Goal: Complete application form

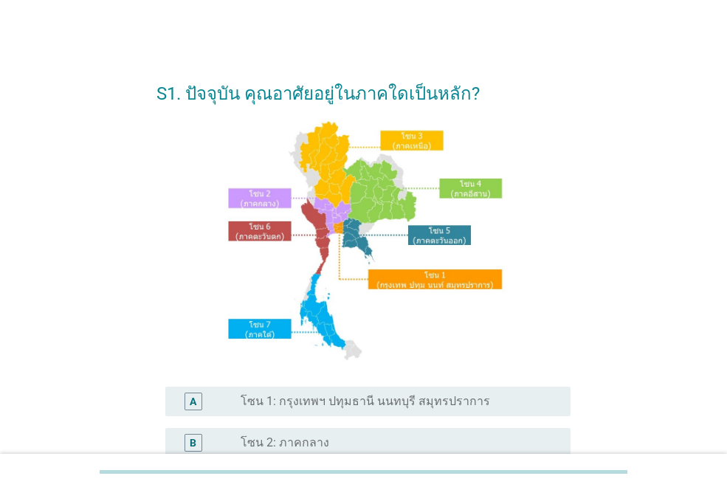
click at [311, 443] on label "โซน 2: ภาคกลาง" at bounding box center [285, 442] width 89 height 15
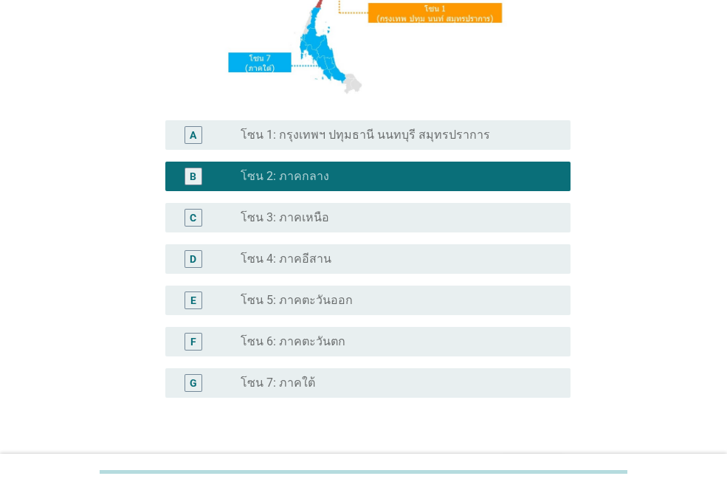
scroll to position [364, 0]
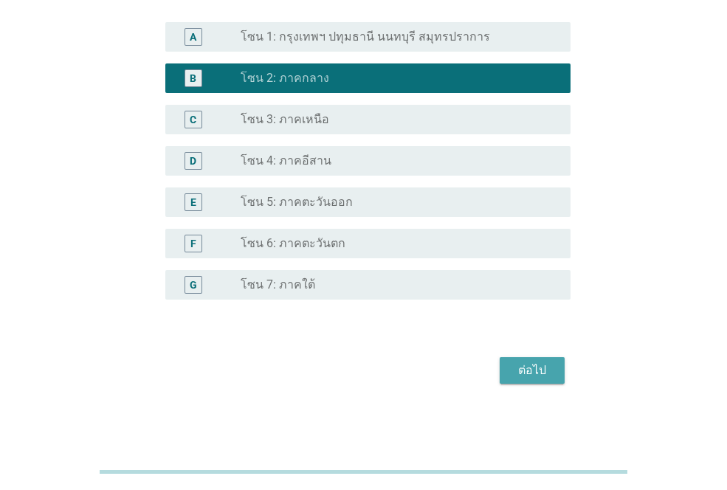
click at [528, 377] on div "ต่อไป" at bounding box center [531, 371] width 41 height 18
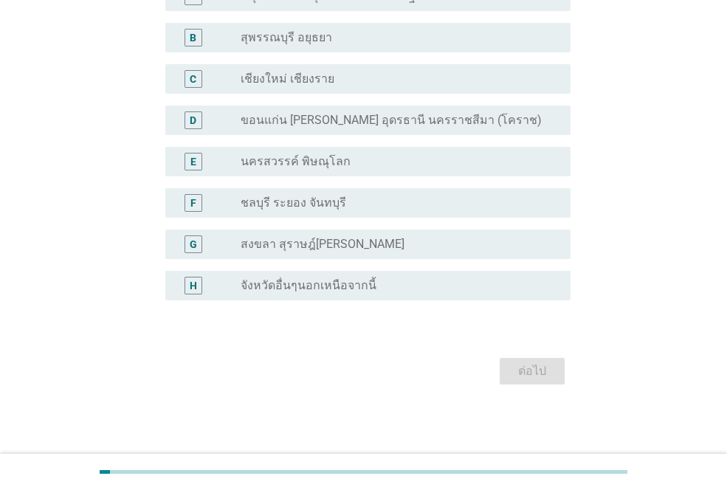
scroll to position [0, 0]
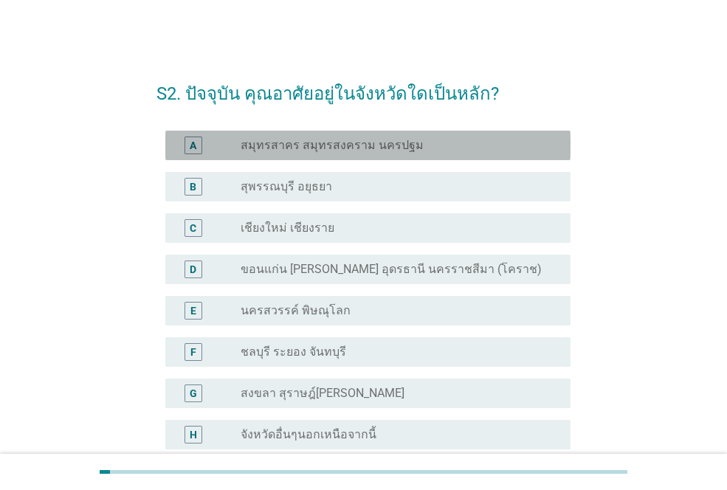
click at [359, 148] on label "สมุทรสาคร สมุทรสงคราม นครปฐม" at bounding box center [332, 145] width 183 height 15
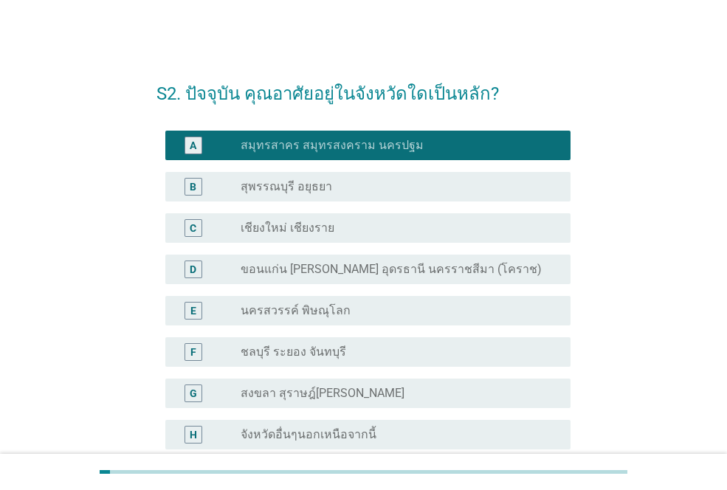
scroll to position [149, 0]
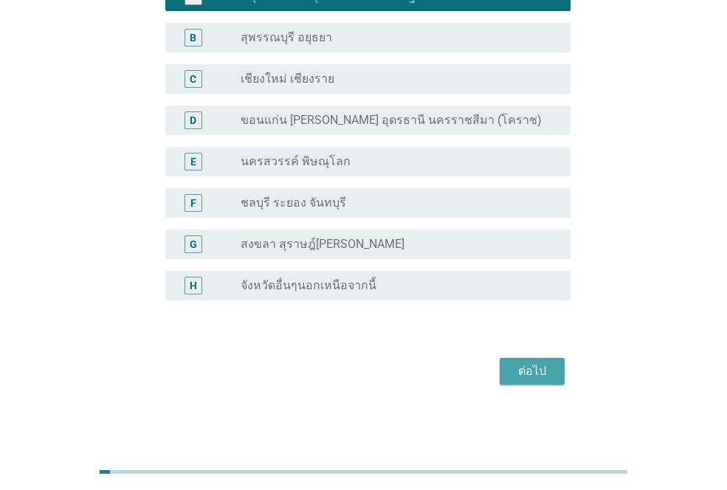
click at [545, 359] on button "ต่อไป" at bounding box center [531, 371] width 65 height 27
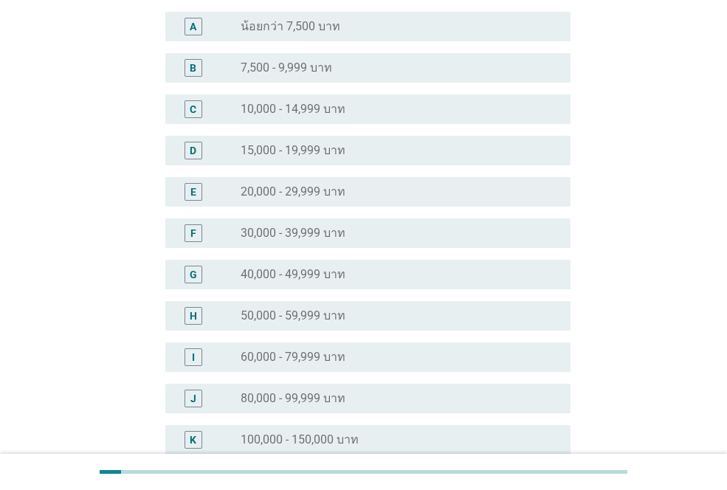
scroll to position [148, 0]
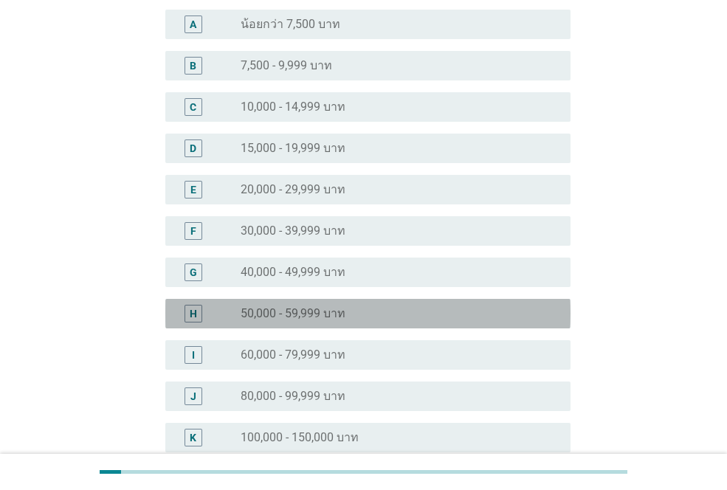
click at [270, 318] on label "50,000 - 59,999 บาท" at bounding box center [293, 313] width 105 height 15
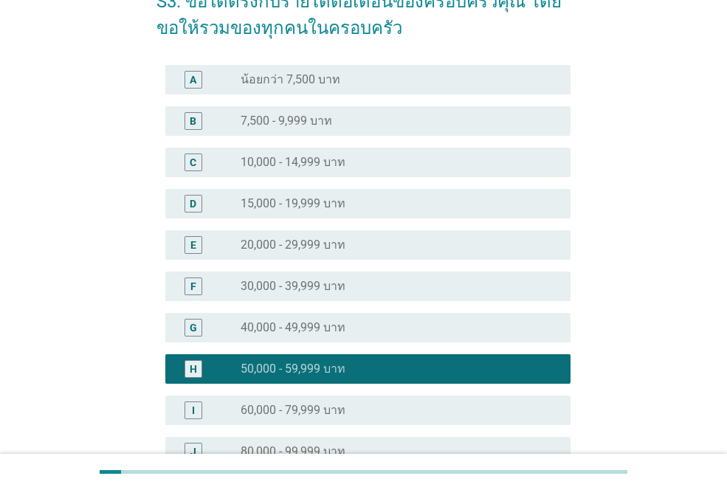
scroll to position [382, 0]
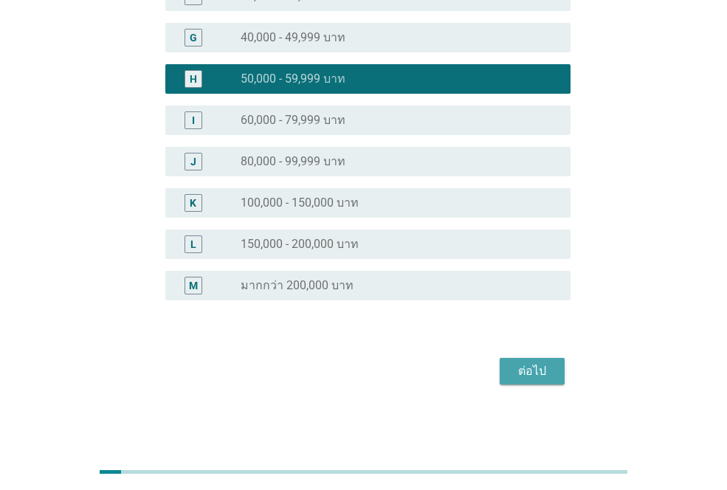
click at [527, 378] on div "ต่อไป" at bounding box center [531, 371] width 41 height 18
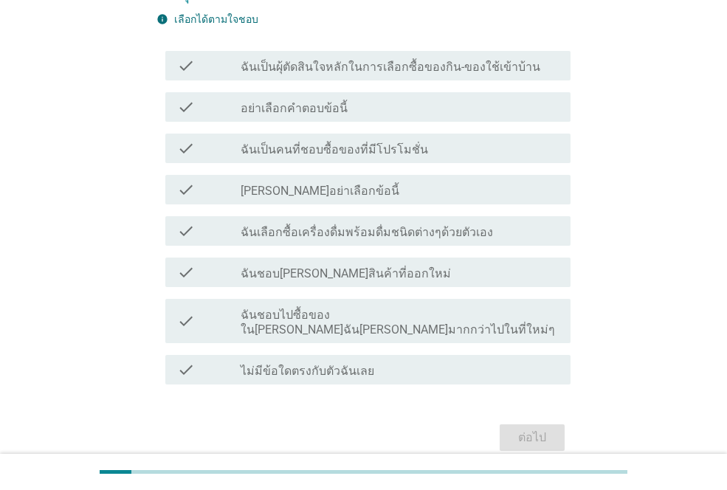
scroll to position [148, 0]
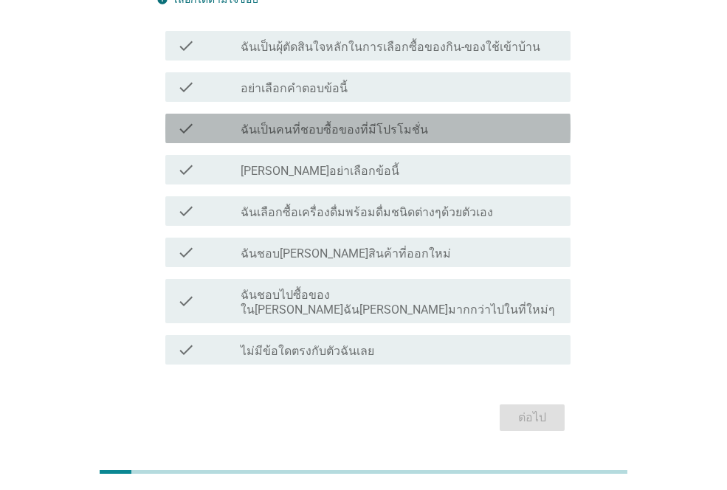
click at [355, 124] on label "ฉันเป็นคนที่ชอบซื้อของที่มีโปรโมชั่น" at bounding box center [334, 129] width 187 height 15
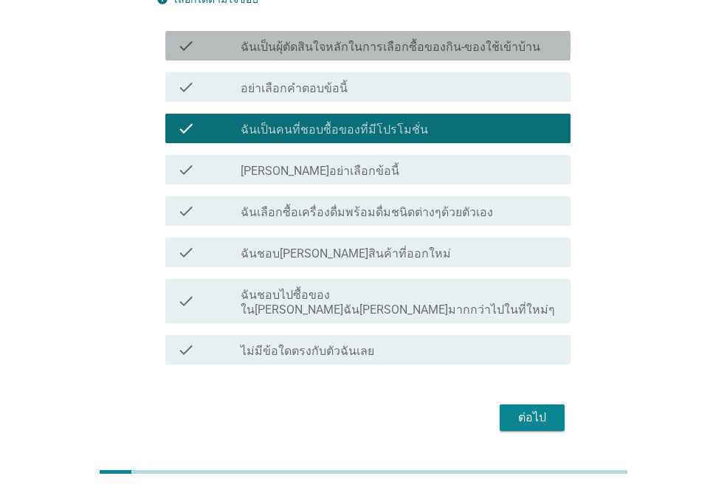
click at [344, 52] on label "ฉันเป็นผุ้ตัดสินใจหลักในการเลือกซื้อของกิน-ของใช้เข้าบ้าน" at bounding box center [391, 47] width 300 height 15
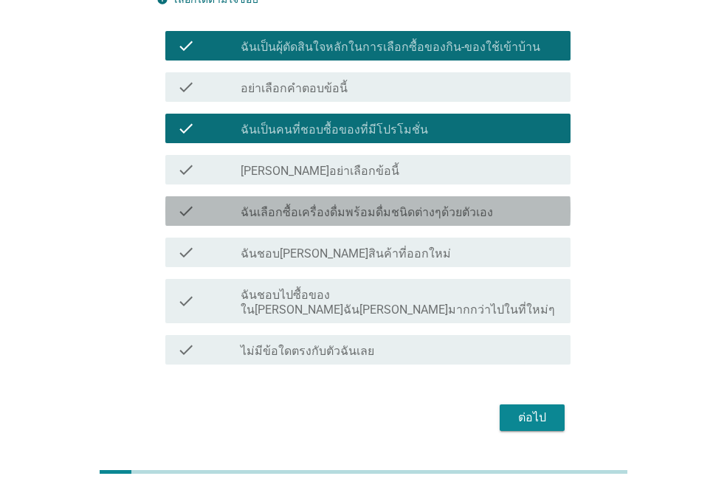
click at [387, 212] on label "ฉันเลือกซื้อเครื่องดื่มพร้อมดื่มชนิดต่างๆด้วยตัวเอง" at bounding box center [367, 212] width 252 height 15
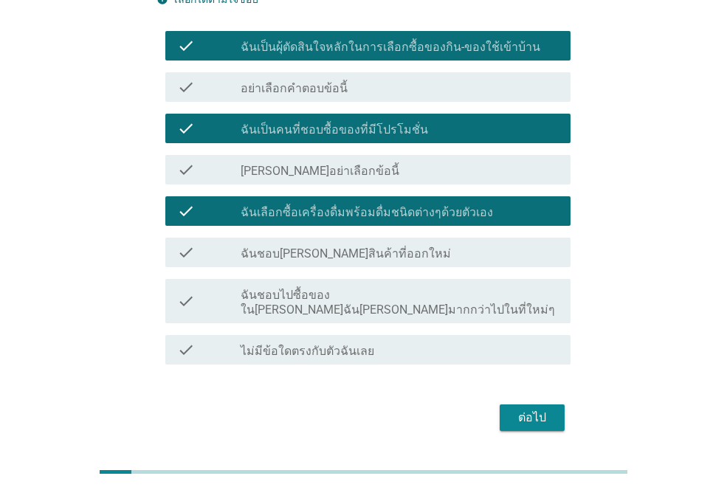
click at [523, 409] on div "ต่อไป" at bounding box center [531, 418] width 41 height 18
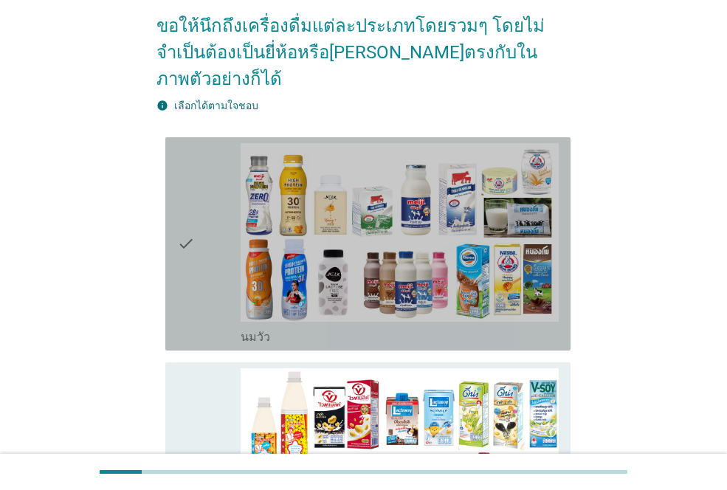
click at [195, 269] on icon "check" at bounding box center [186, 243] width 18 height 201
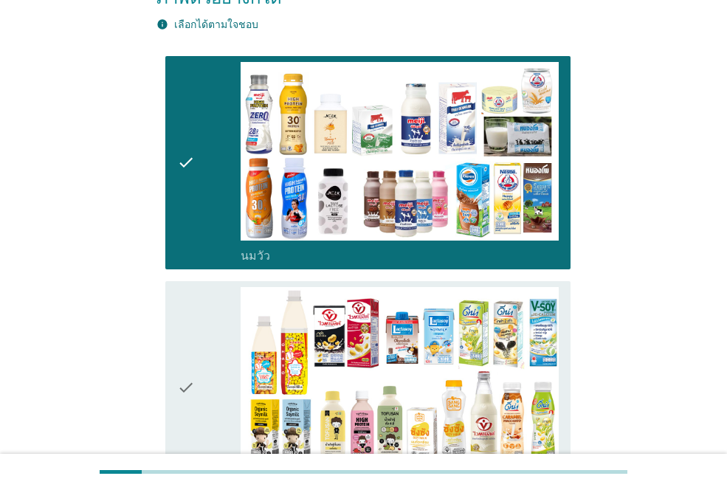
scroll to position [295, 0]
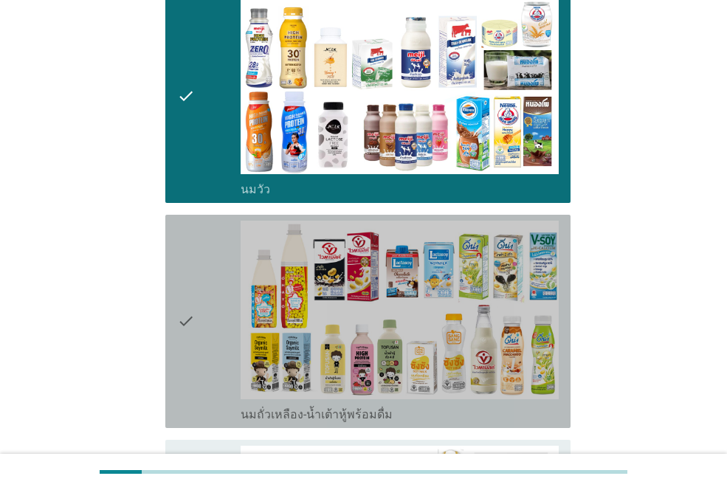
click at [197, 296] on div "check" at bounding box center [208, 321] width 63 height 201
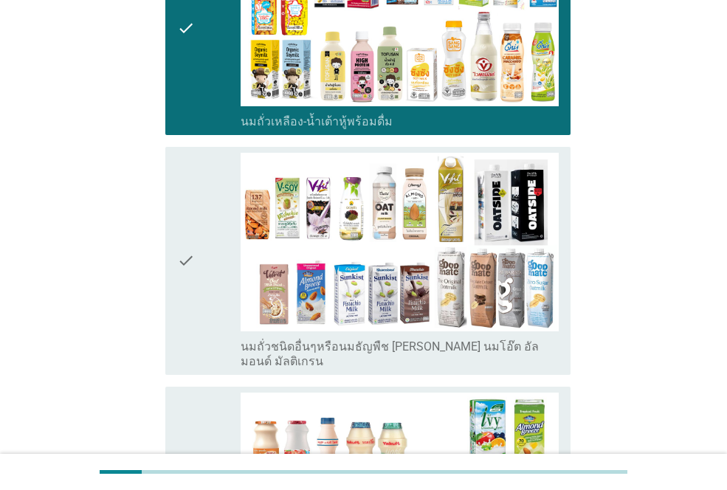
scroll to position [590, 0]
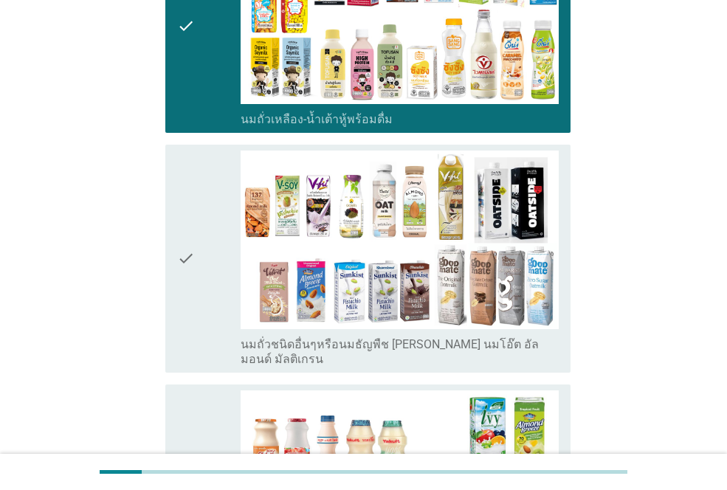
click at [206, 254] on div "check" at bounding box center [208, 259] width 63 height 216
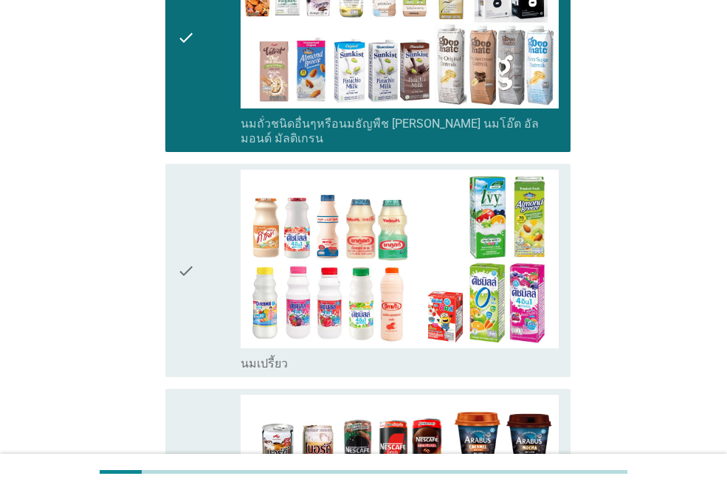
scroll to position [812, 0]
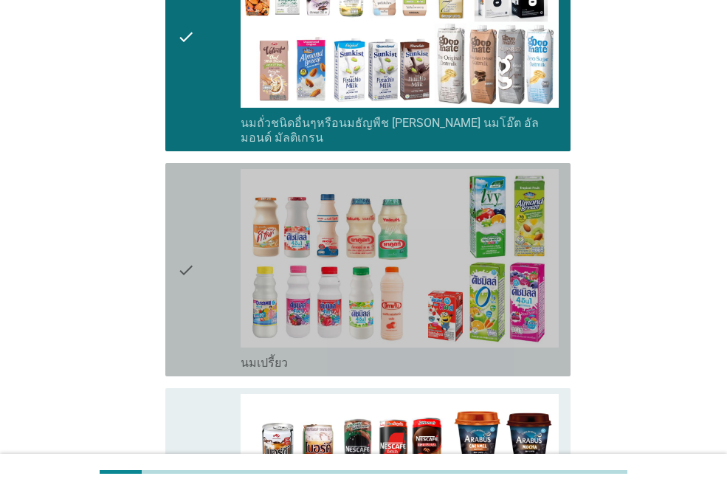
click at [198, 245] on div "check" at bounding box center [208, 269] width 63 height 201
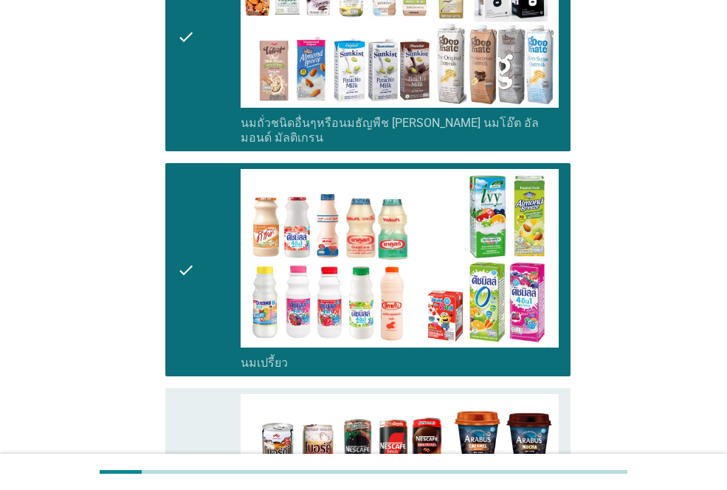
scroll to position [1033, 0]
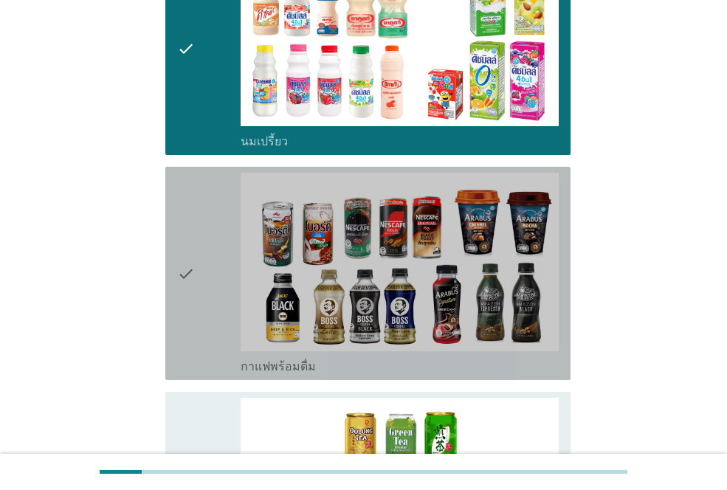
drag, startPoint x: 193, startPoint y: 251, endPoint x: 193, endPoint y: 266, distance: 15.5
click at [193, 250] on icon "check" at bounding box center [186, 273] width 18 height 201
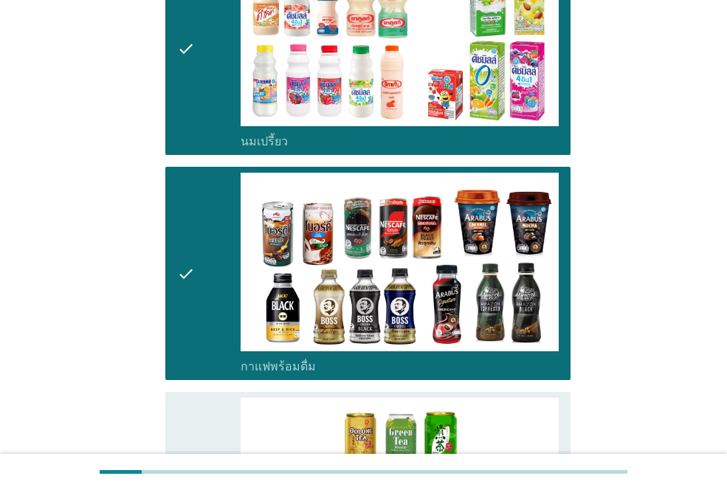
scroll to position [1328, 0]
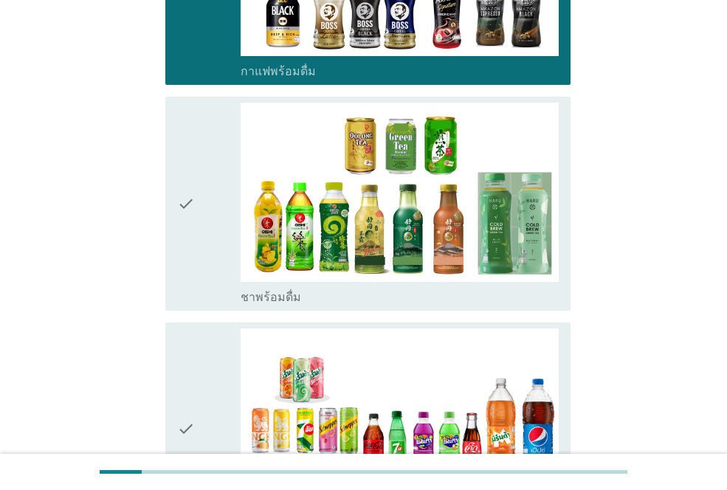
click at [201, 196] on div "check" at bounding box center [208, 203] width 63 height 201
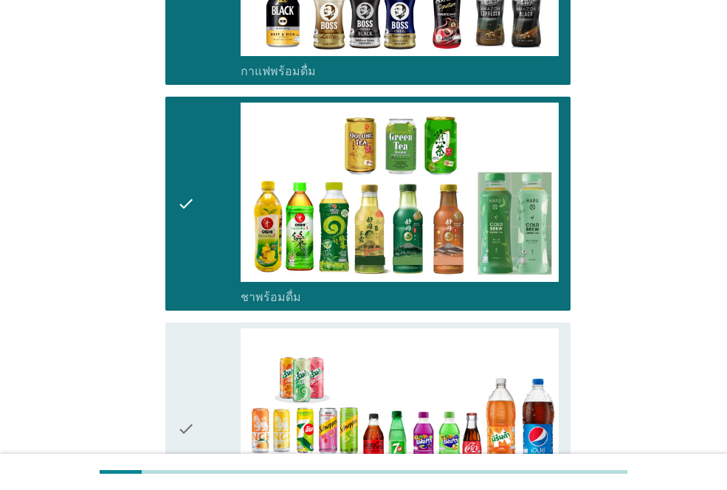
scroll to position [1549, 0]
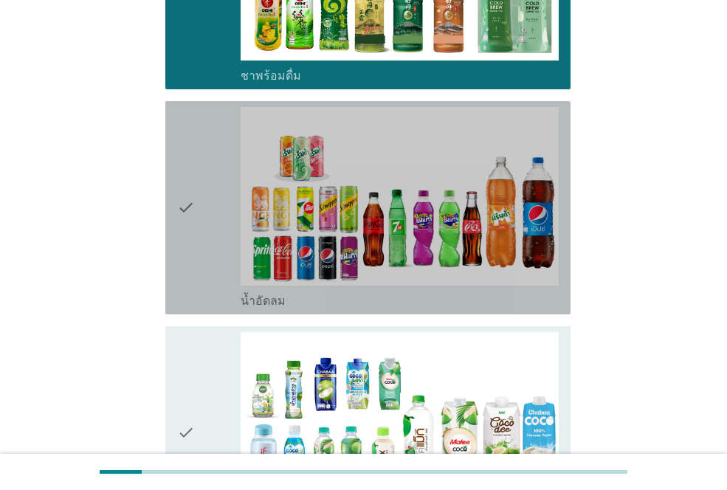
click at [187, 201] on icon "check" at bounding box center [186, 207] width 18 height 201
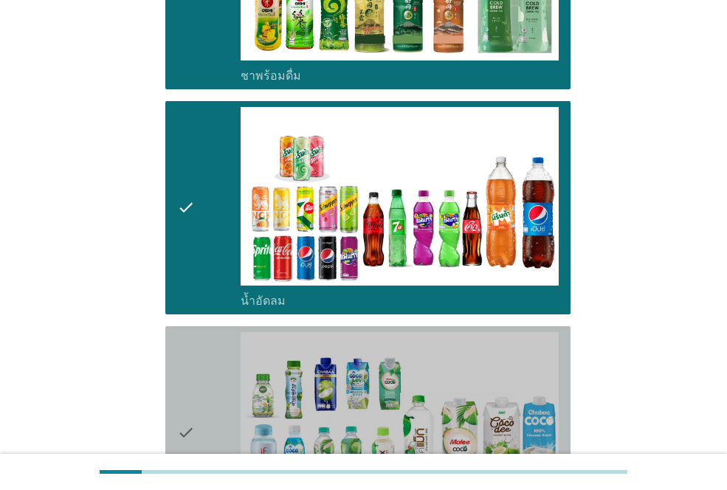
click at [186, 389] on icon "check" at bounding box center [186, 432] width 18 height 201
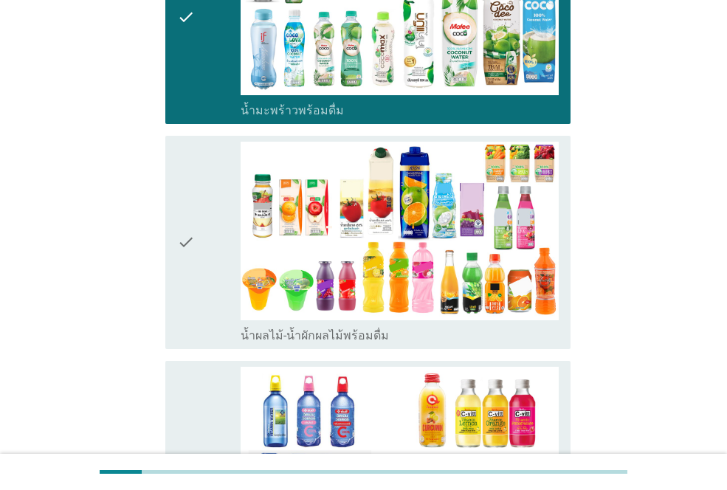
scroll to position [1992, 0]
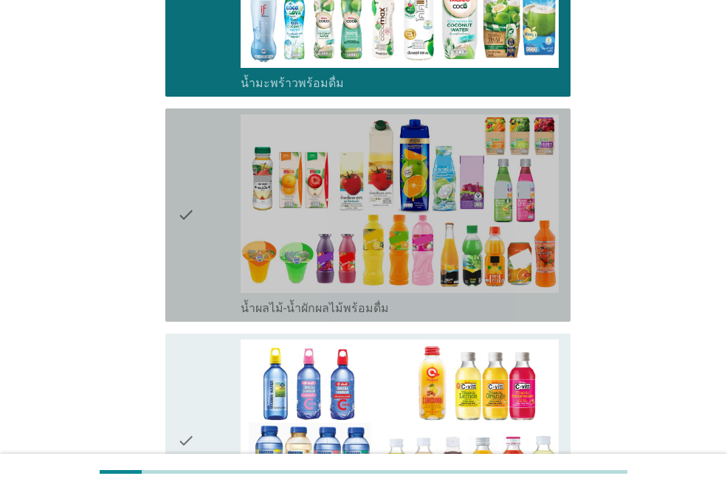
click at [182, 219] on icon "check" at bounding box center [186, 214] width 18 height 201
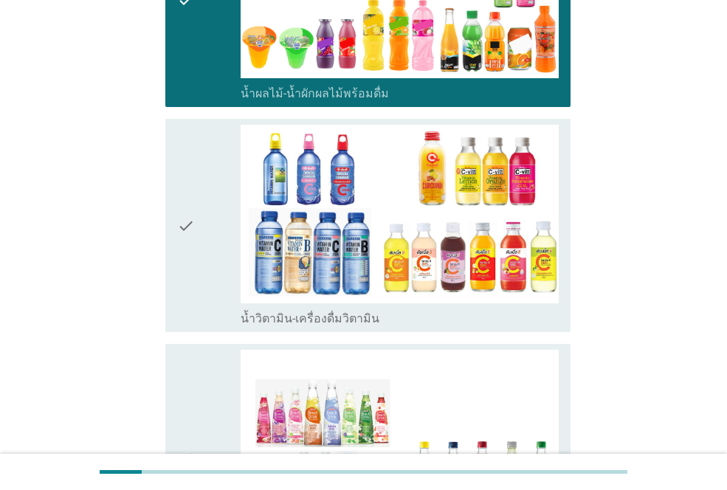
scroll to position [2213, 0]
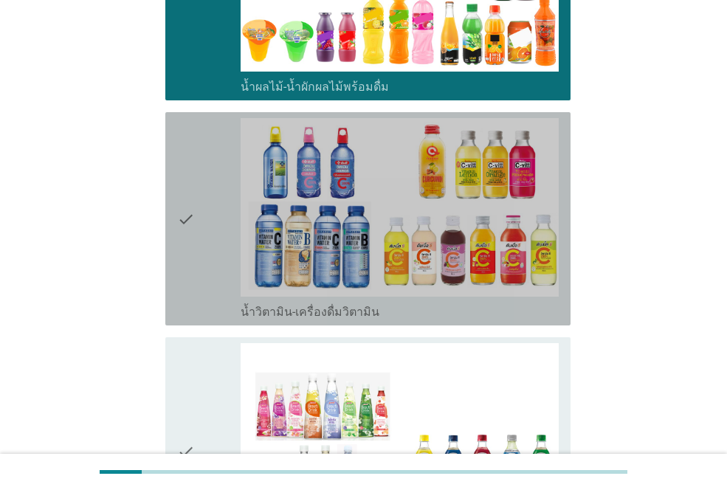
click at [197, 204] on div "check" at bounding box center [208, 218] width 63 height 201
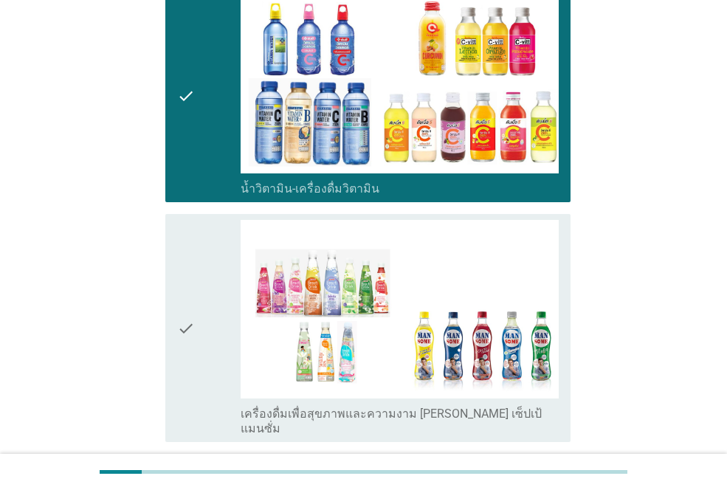
scroll to position [2509, 0]
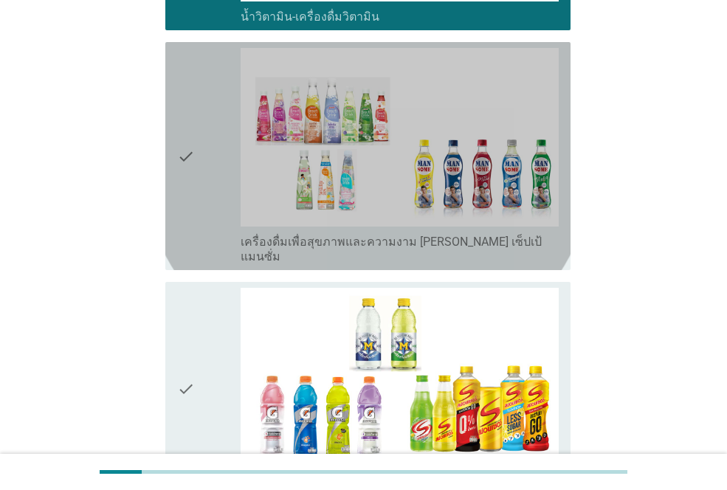
click at [197, 151] on div "check" at bounding box center [208, 156] width 63 height 216
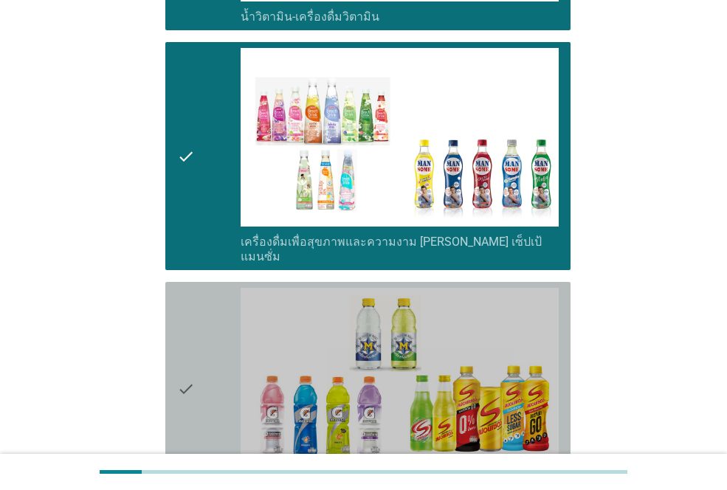
click at [207, 342] on div "check" at bounding box center [208, 388] width 63 height 201
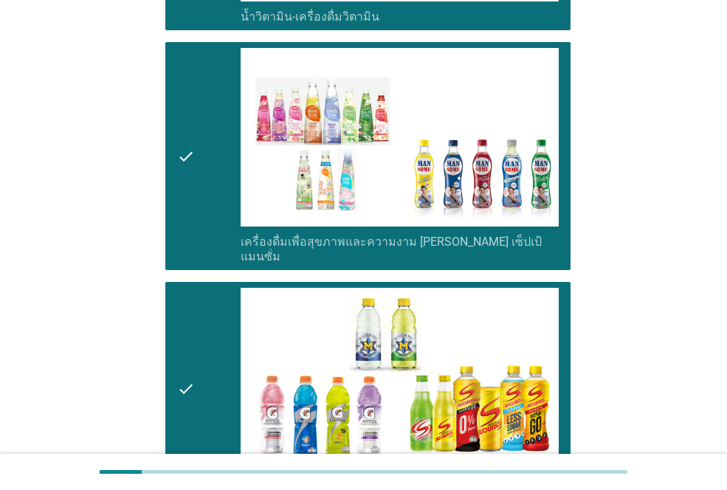
scroll to position [2730, 0]
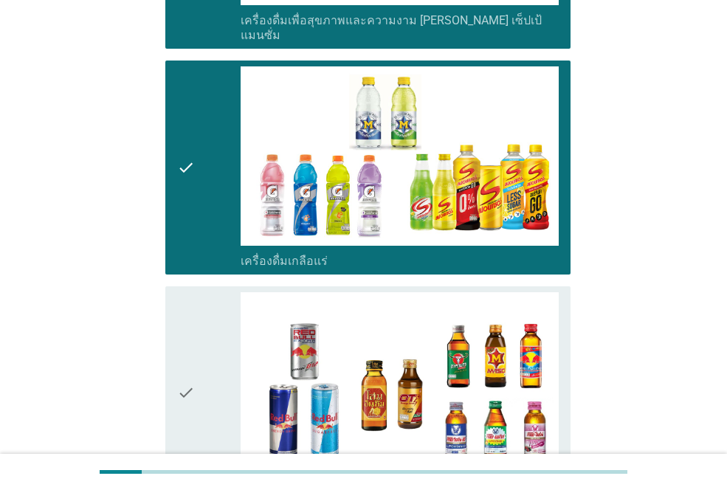
click at [184, 364] on icon "check" at bounding box center [186, 392] width 18 height 201
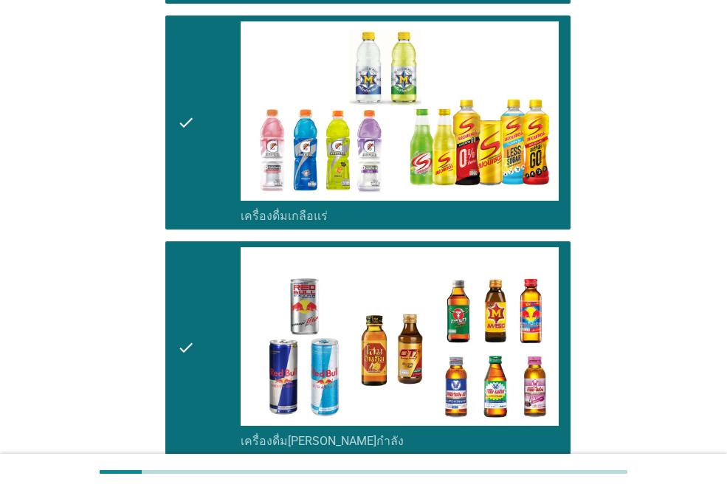
scroll to position [3099, 0]
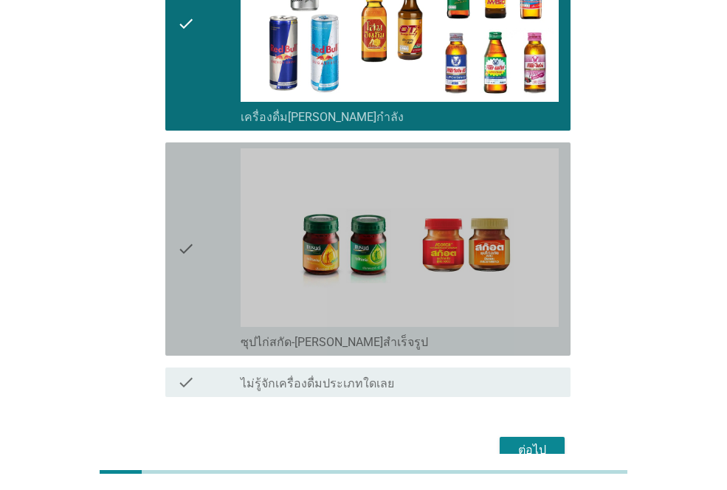
click at [193, 210] on icon "check" at bounding box center [186, 248] width 18 height 201
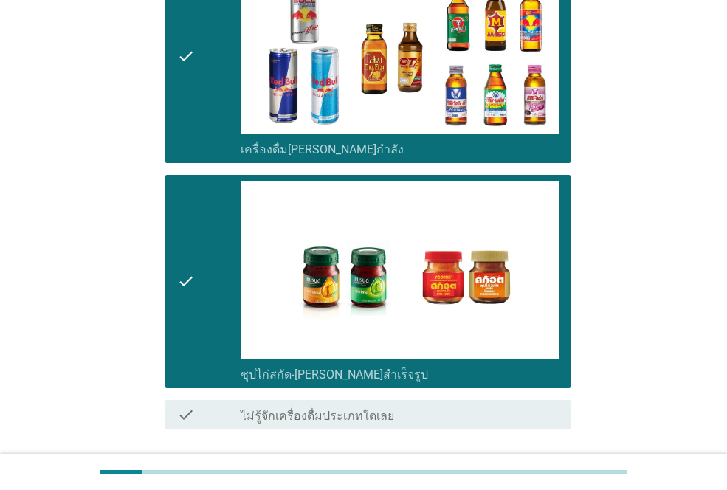
scroll to position [3122, 0]
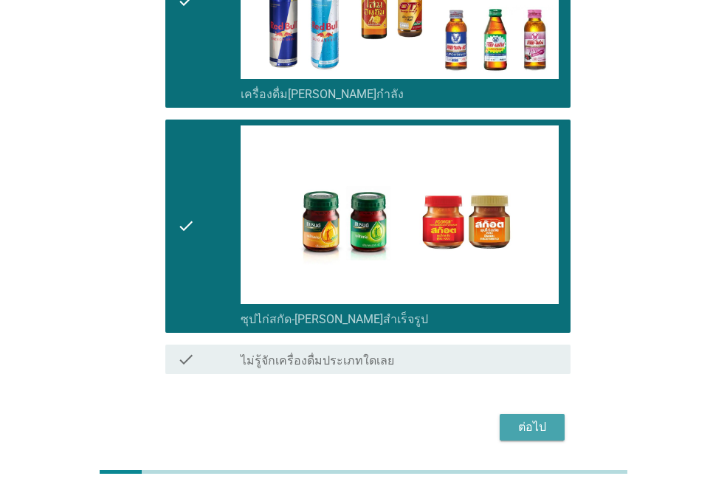
click at [532, 414] on button "ต่อไป" at bounding box center [531, 427] width 65 height 27
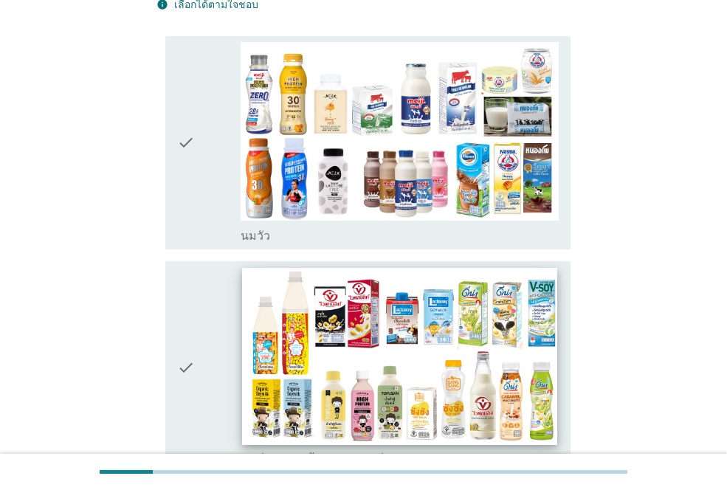
scroll to position [148, 0]
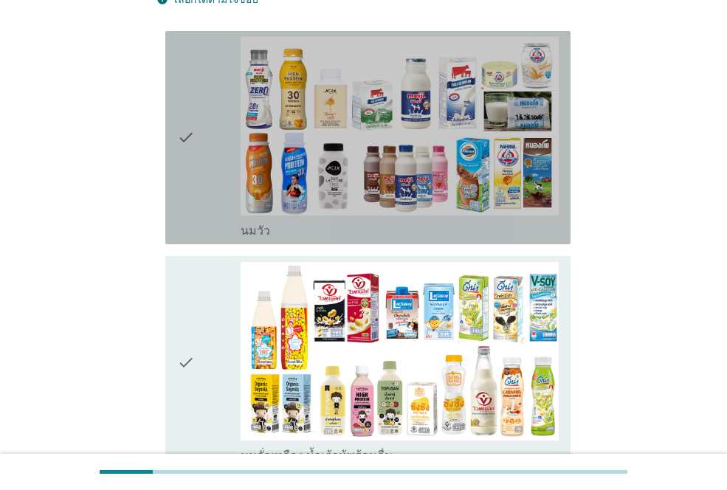
click at [166, 153] on div "check check_box_outline_blank [PERSON_NAME]" at bounding box center [367, 137] width 405 height 213
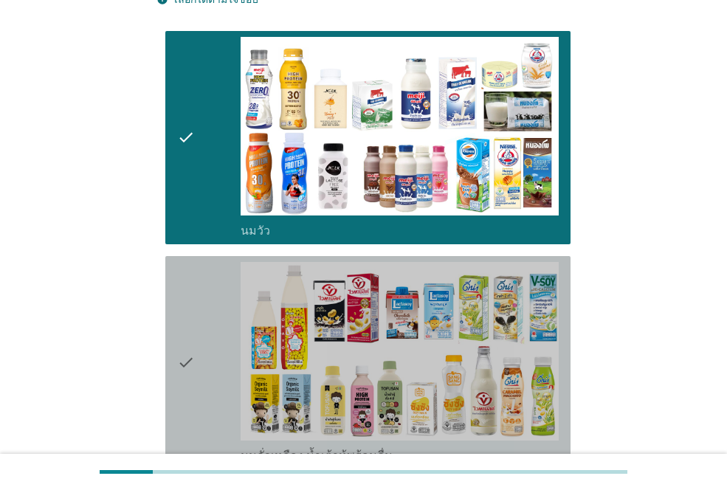
click at [178, 300] on icon "check" at bounding box center [186, 362] width 18 height 201
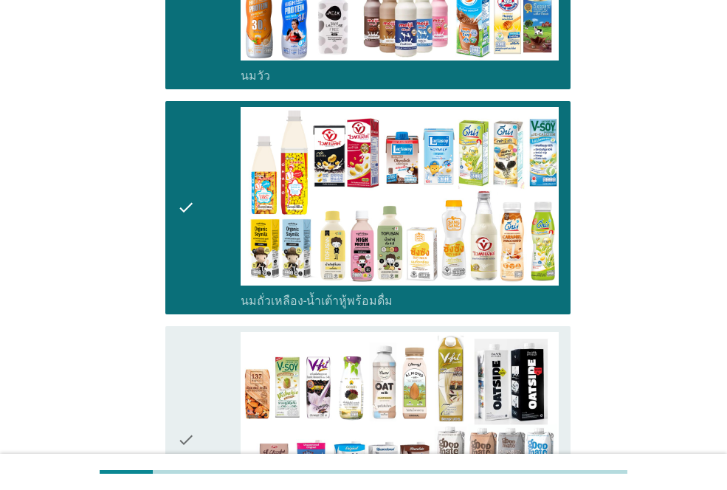
scroll to position [443, 0]
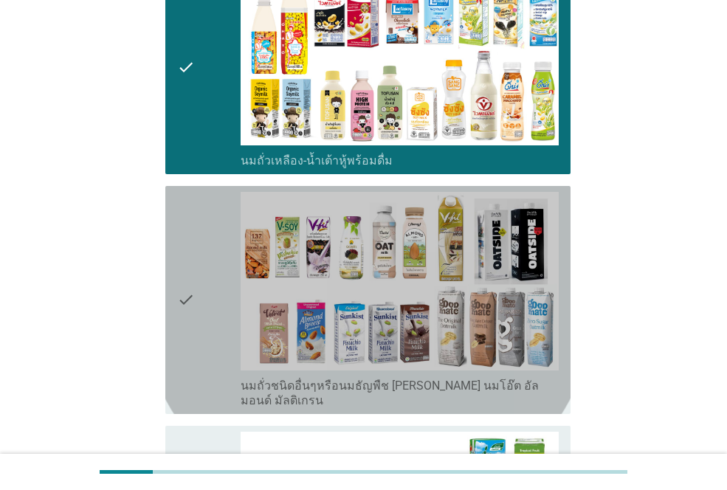
click at [182, 281] on icon "check" at bounding box center [186, 300] width 18 height 216
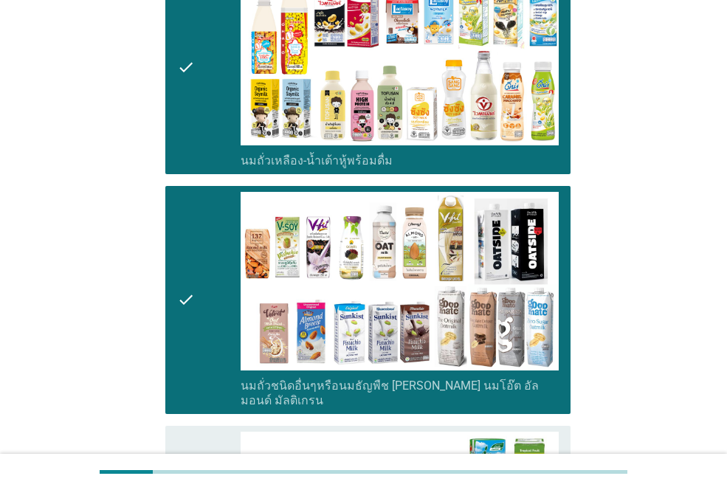
scroll to position [664, 0]
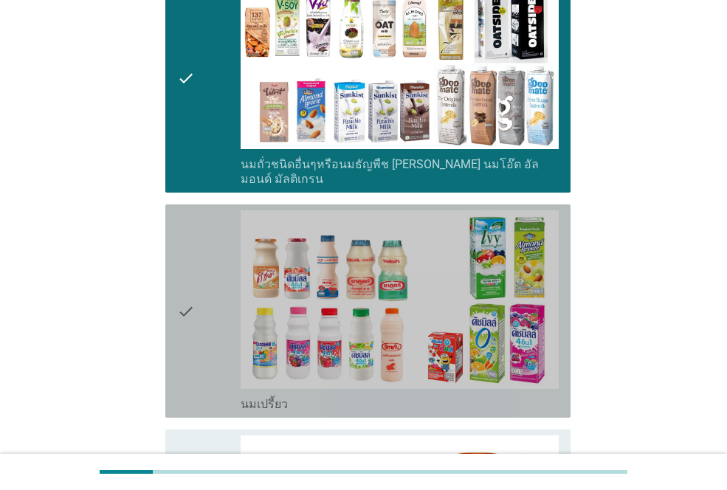
click at [187, 274] on icon "check" at bounding box center [186, 310] width 18 height 201
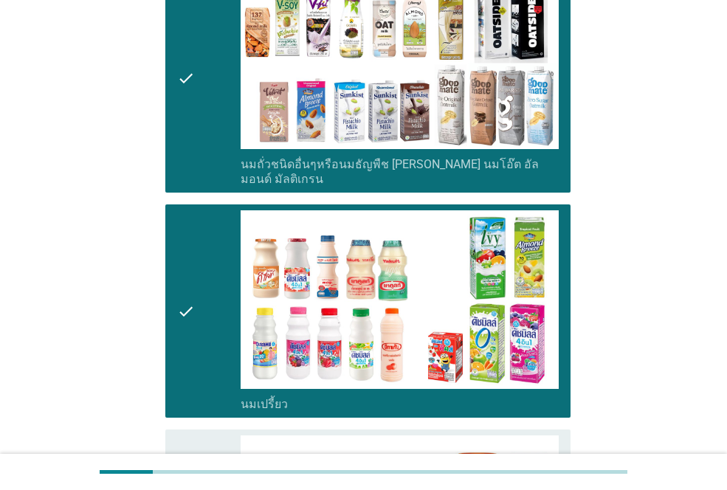
scroll to position [959, 0]
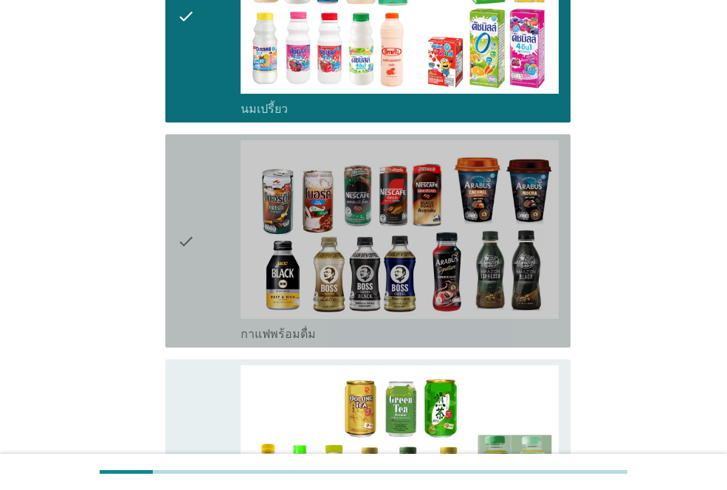
click at [203, 212] on div "check" at bounding box center [208, 240] width 63 height 201
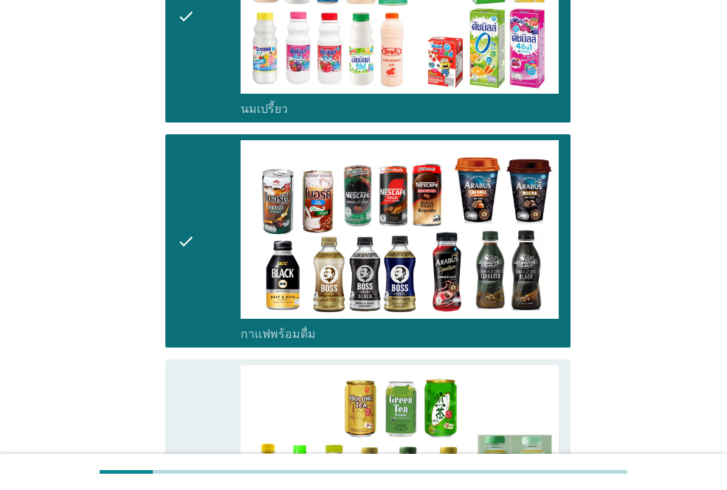
scroll to position [1180, 0]
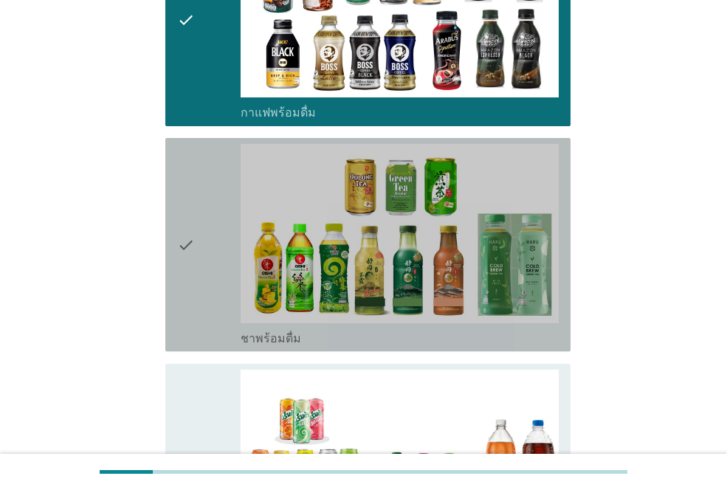
click at [202, 200] on div "check" at bounding box center [208, 244] width 63 height 201
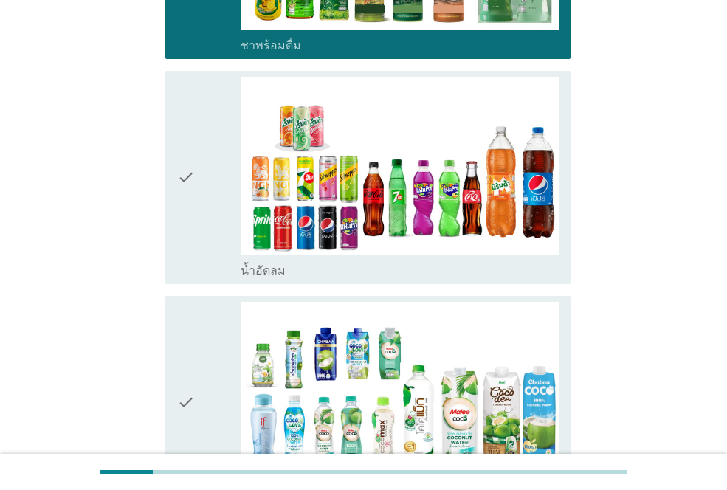
scroll to position [1476, 0]
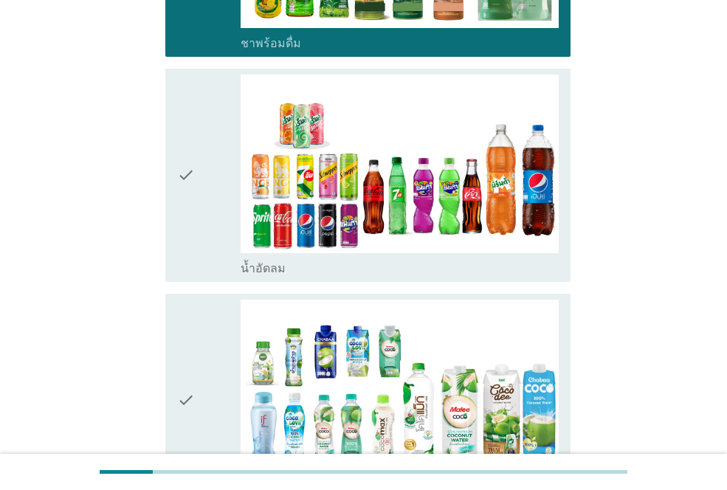
click at [203, 176] on div "check" at bounding box center [208, 175] width 63 height 201
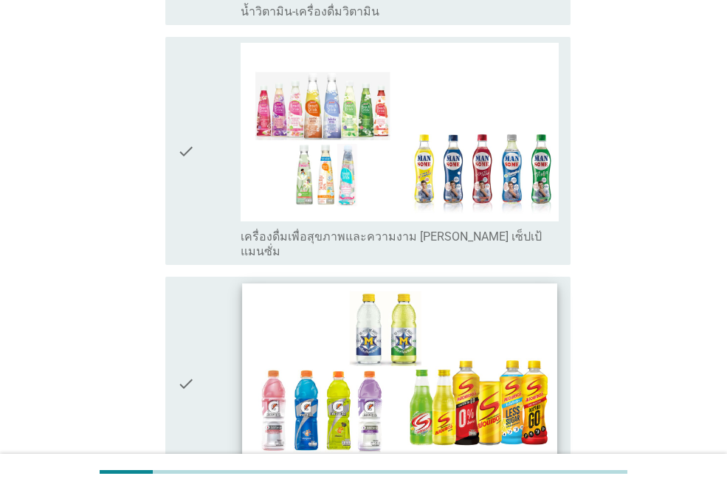
scroll to position [2425, 0]
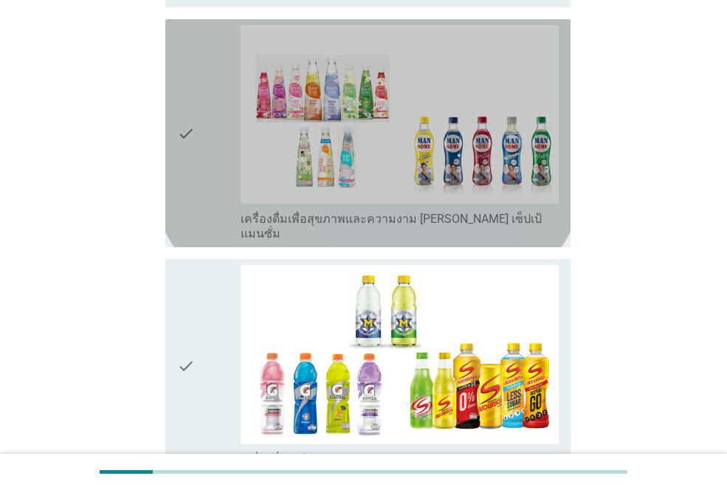
click at [196, 111] on div "check" at bounding box center [208, 133] width 63 height 216
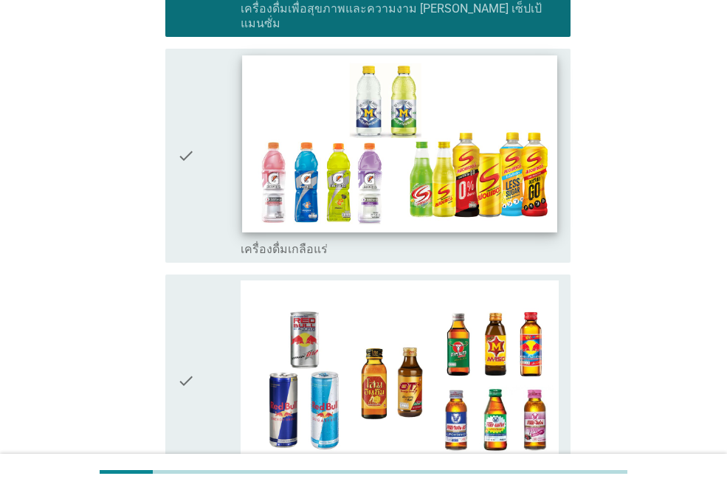
scroll to position [2647, 0]
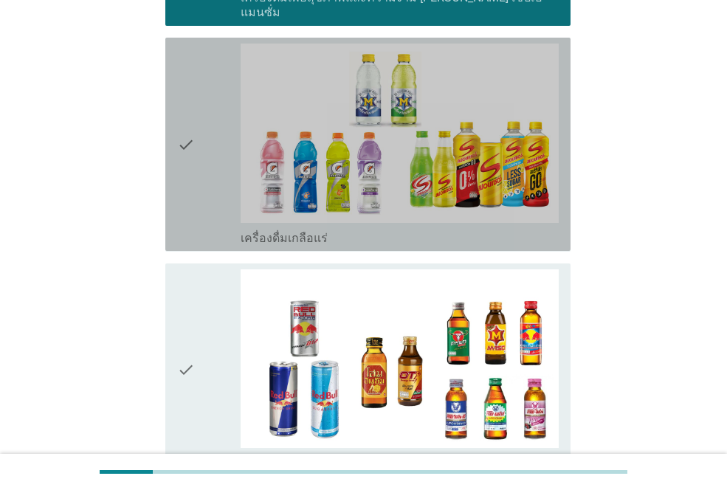
click at [192, 136] on icon "check" at bounding box center [186, 144] width 18 height 201
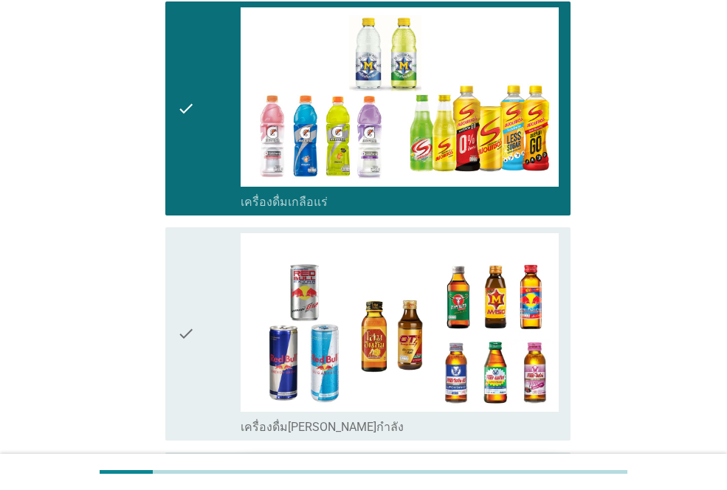
scroll to position [2868, 0]
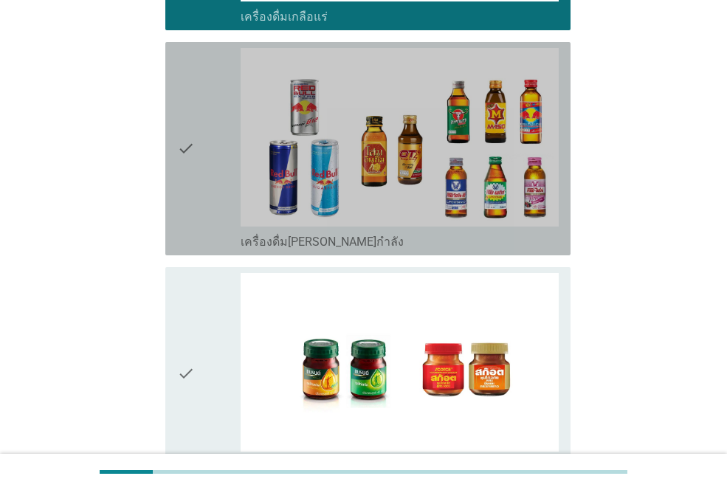
click at [198, 108] on div "check" at bounding box center [208, 148] width 63 height 201
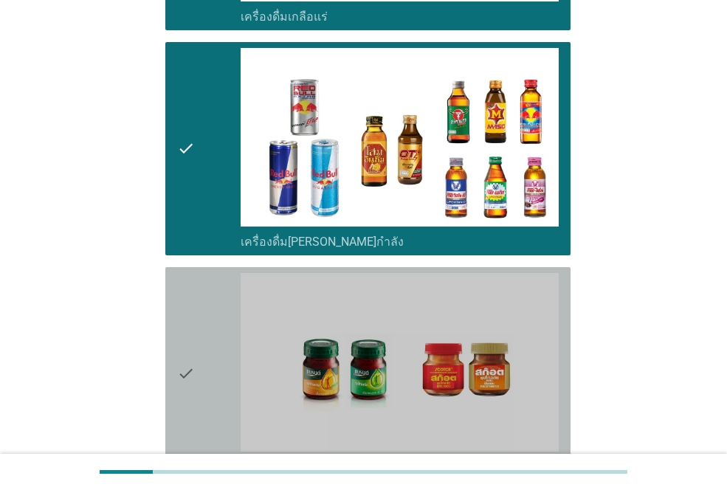
click at [182, 321] on icon "check" at bounding box center [186, 373] width 18 height 201
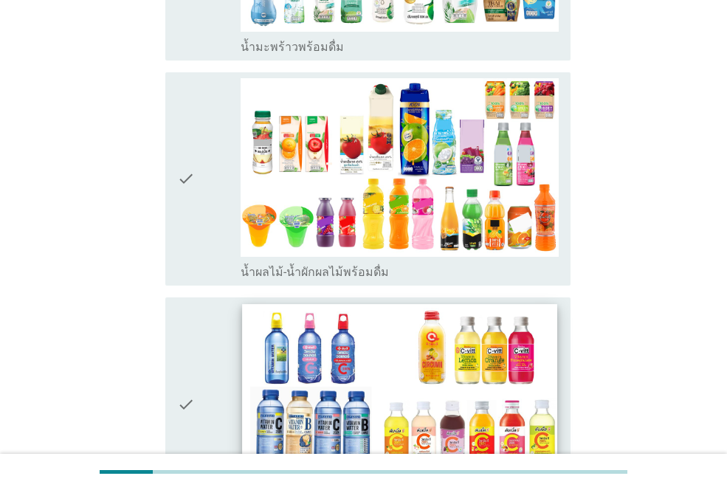
scroll to position [1918, 0]
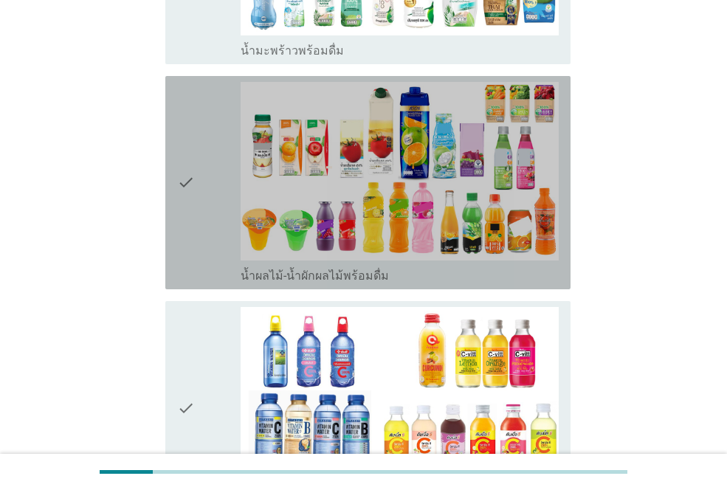
click at [201, 187] on div "check" at bounding box center [208, 182] width 63 height 201
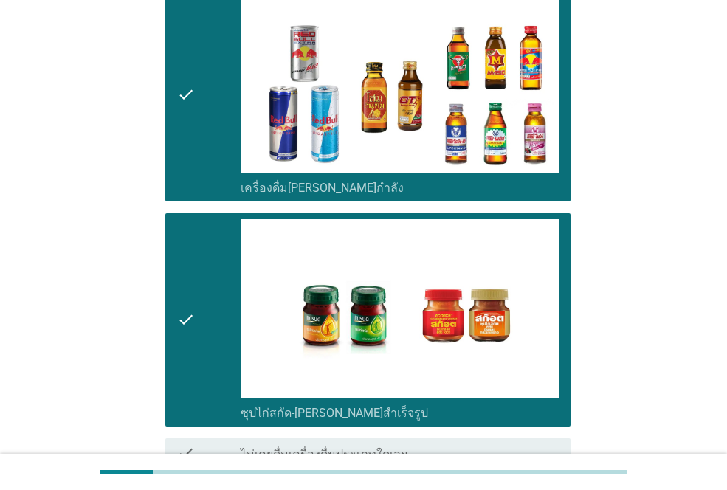
scroll to position [3015, 0]
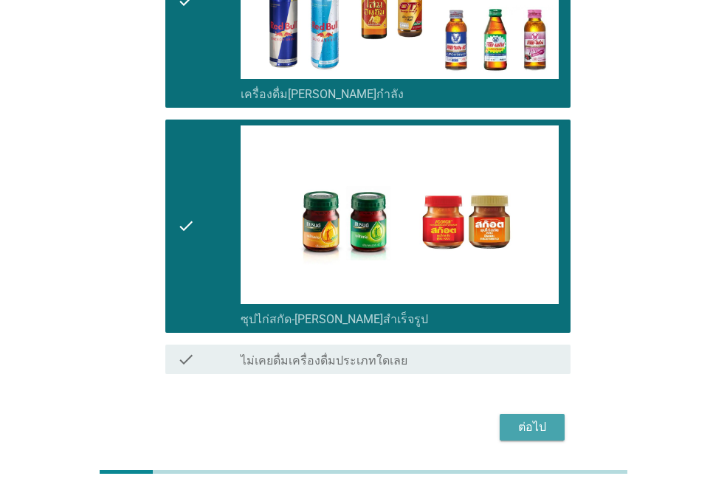
click at [551, 414] on button "ต่อไป" at bounding box center [531, 427] width 65 height 27
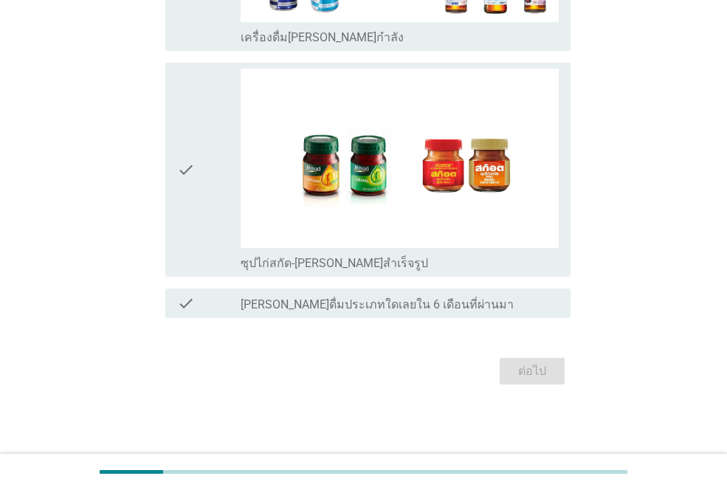
scroll to position [0, 0]
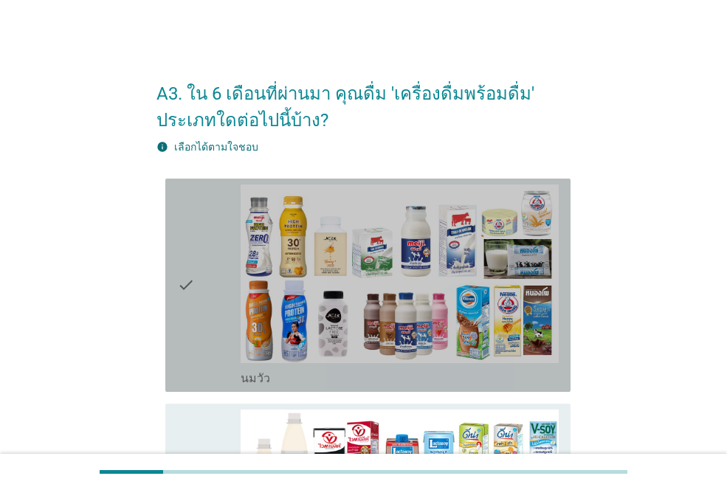
click at [228, 241] on div "check" at bounding box center [208, 284] width 63 height 201
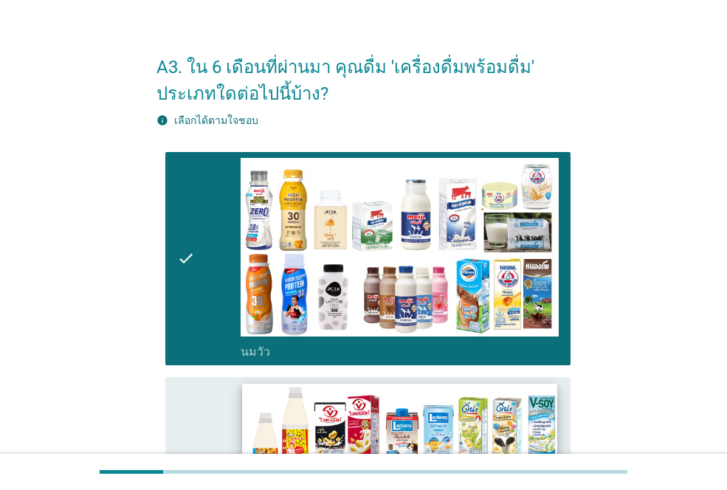
scroll to position [74, 0]
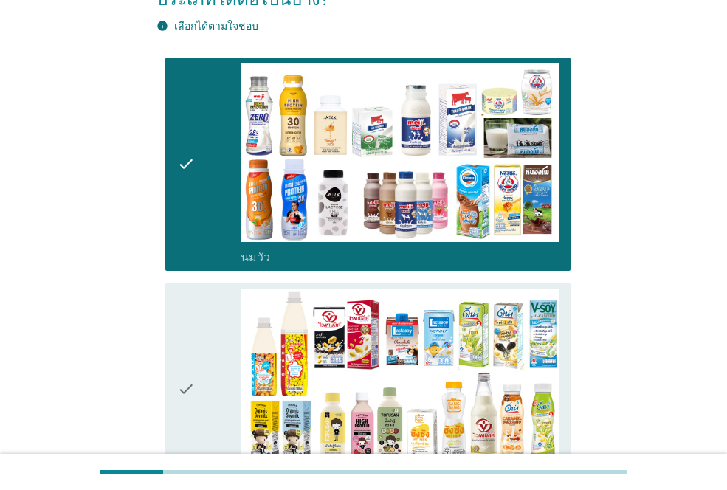
scroll to position [148, 0]
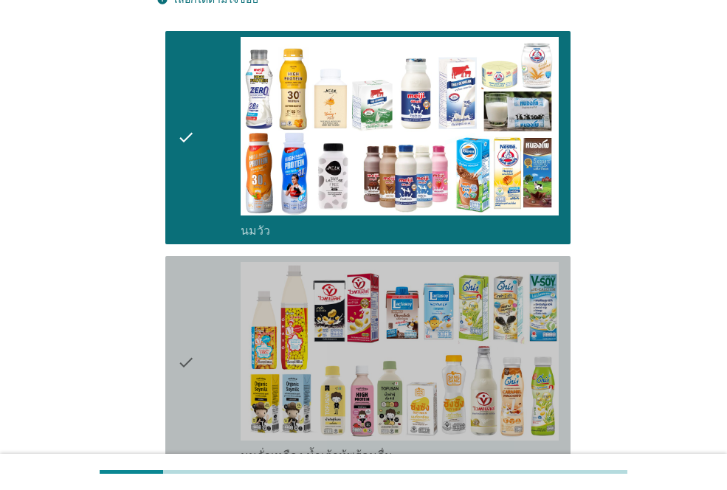
click at [205, 343] on div "check" at bounding box center [208, 362] width 63 height 201
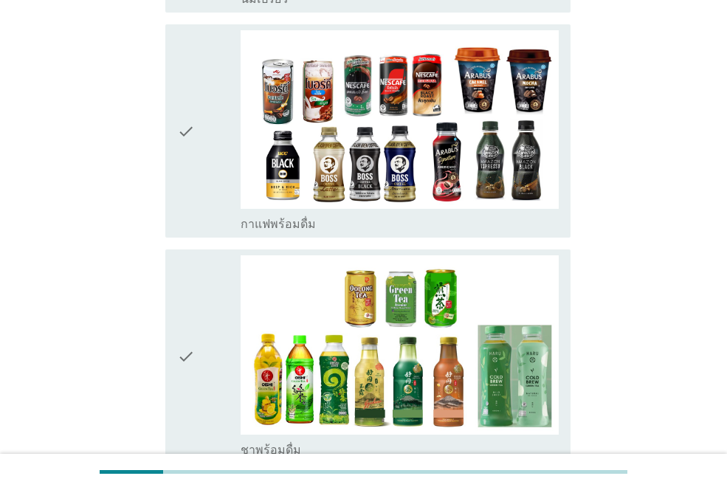
scroll to position [1033, 0]
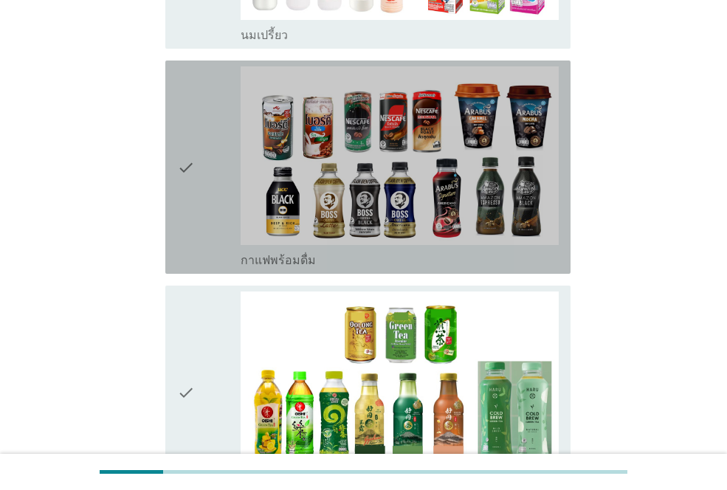
click at [192, 193] on icon "check" at bounding box center [186, 166] width 18 height 201
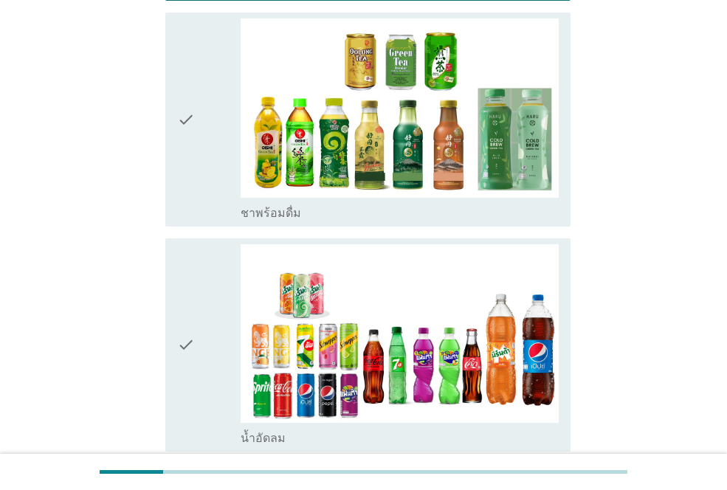
scroll to position [1328, 0]
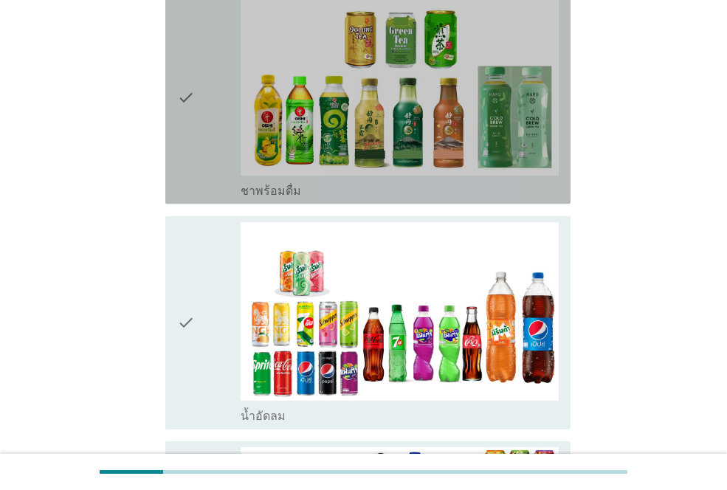
click at [196, 123] on div "check" at bounding box center [208, 96] width 63 height 201
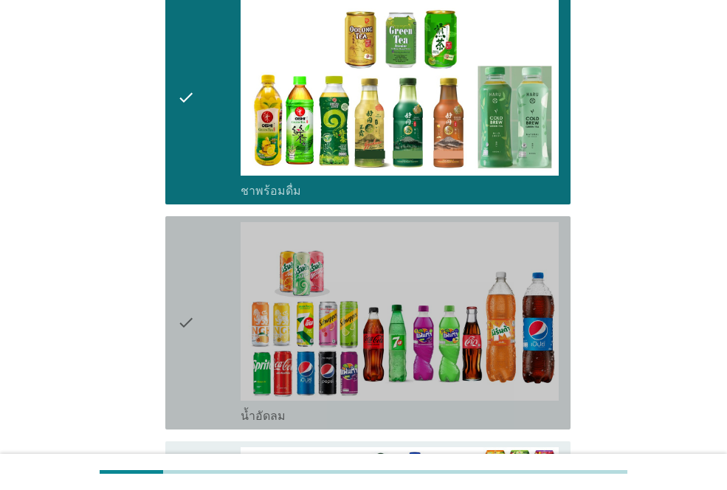
click at [194, 300] on icon "check" at bounding box center [186, 322] width 18 height 201
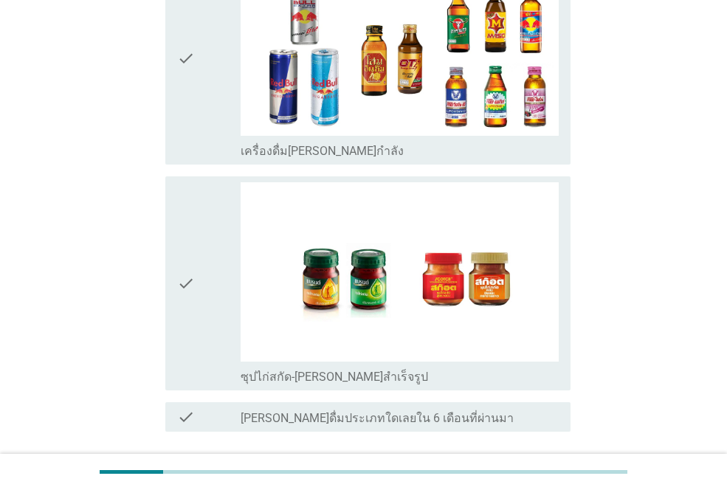
scroll to position [2509, 0]
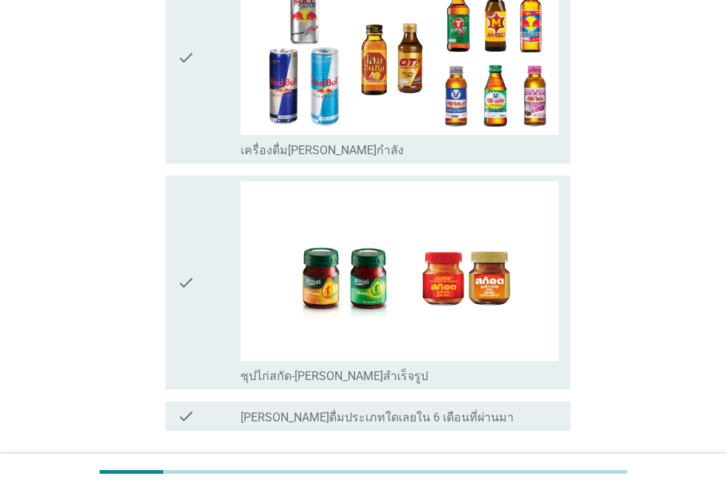
click at [202, 247] on div "check" at bounding box center [208, 282] width 63 height 201
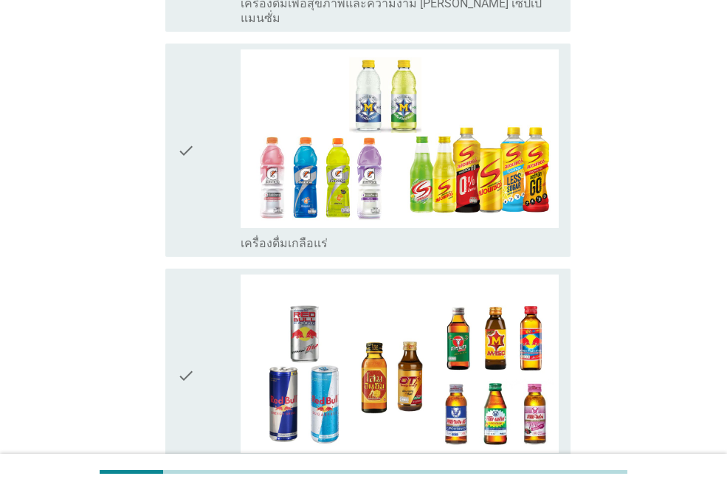
scroll to position [2140, 0]
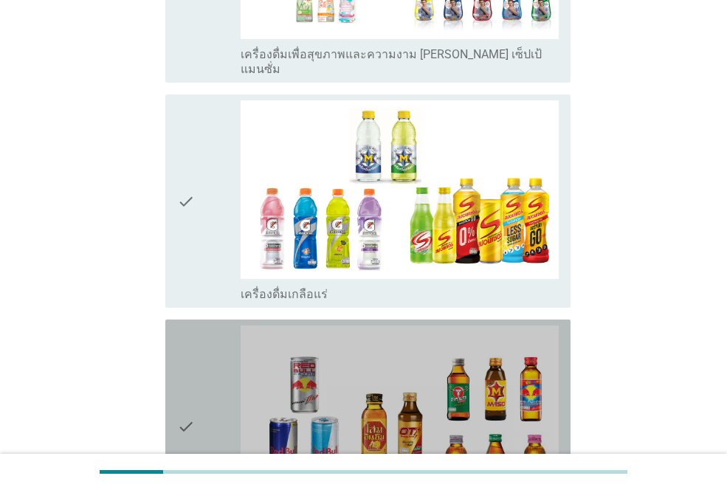
click at [195, 376] on icon "check" at bounding box center [186, 425] width 18 height 201
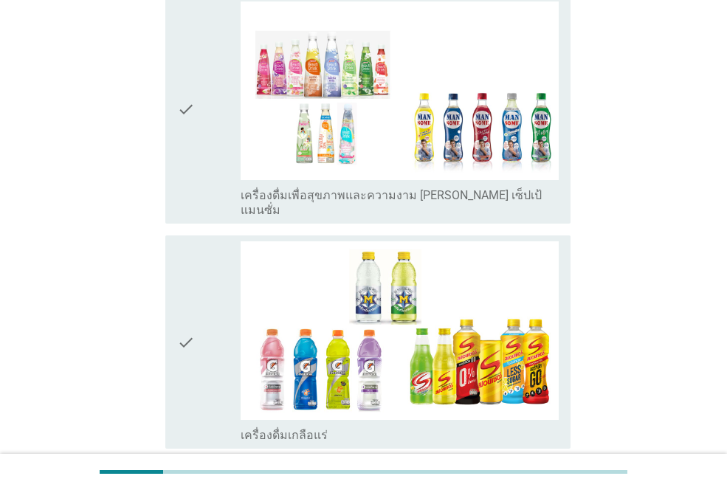
scroll to position [1918, 0]
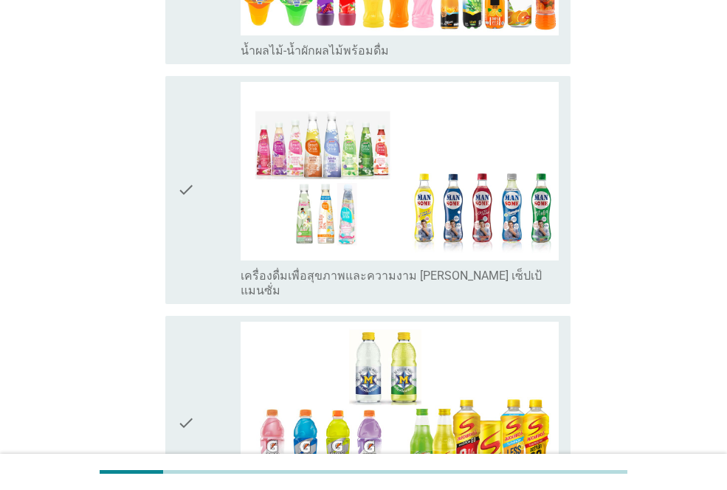
click at [194, 401] on icon "check" at bounding box center [186, 422] width 18 height 201
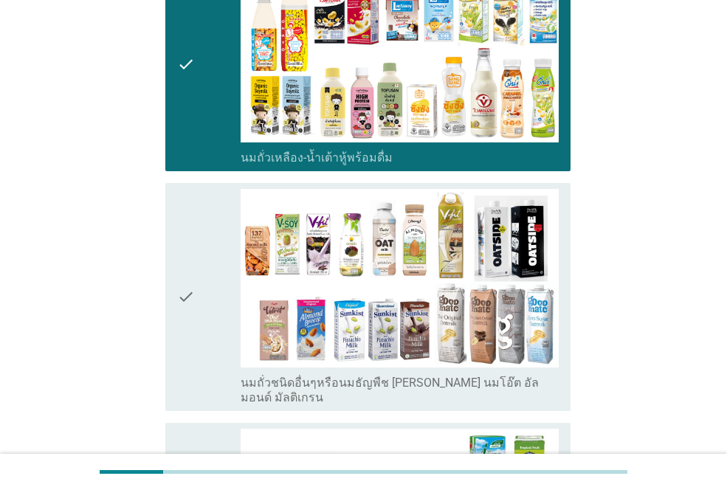
scroll to position [664, 0]
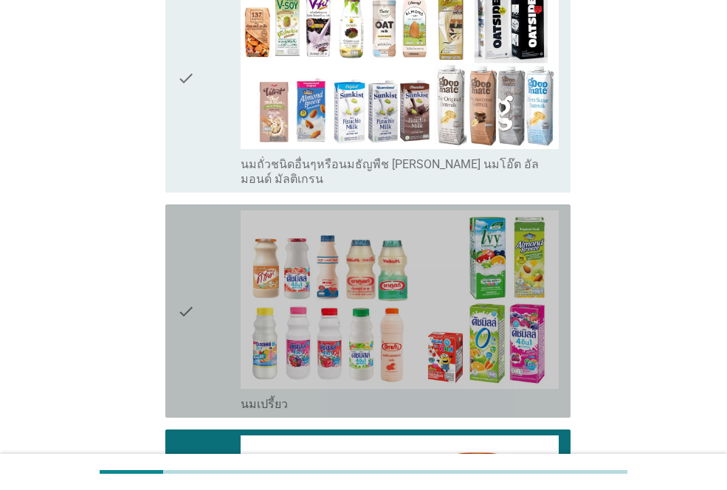
click at [170, 312] on div "check check_box_outline_blank นมเปรี้ยว" at bounding box center [367, 310] width 405 height 213
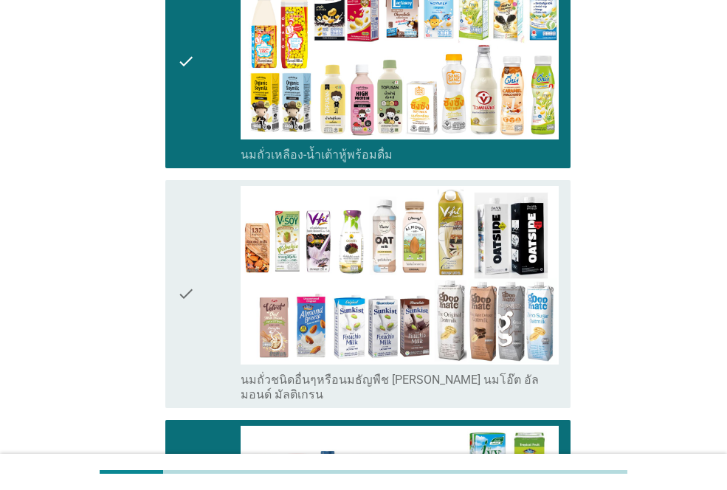
scroll to position [443, 0]
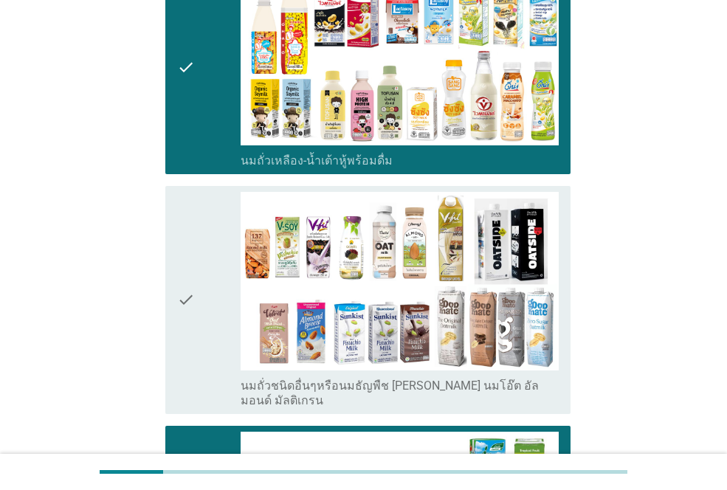
click at [186, 314] on icon "check" at bounding box center [186, 300] width 18 height 216
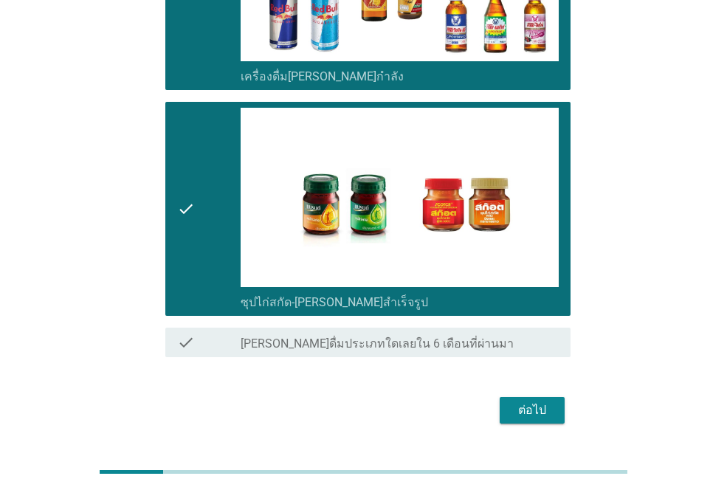
scroll to position [2592, 0]
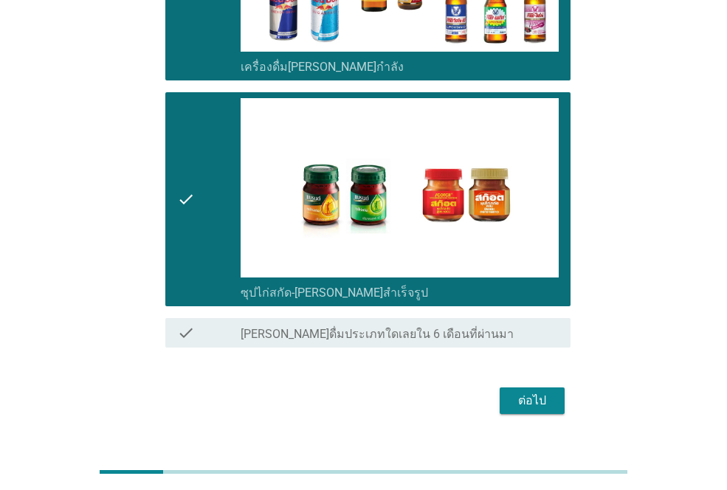
click at [533, 392] on div "ต่อไป" at bounding box center [531, 401] width 41 height 18
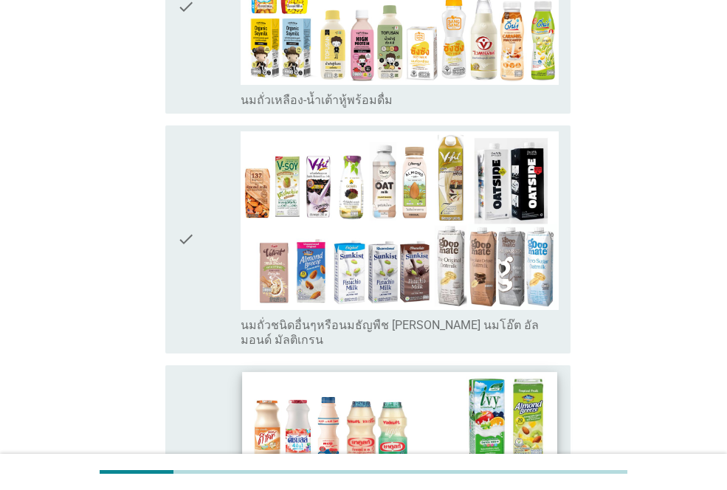
scroll to position [516, 0]
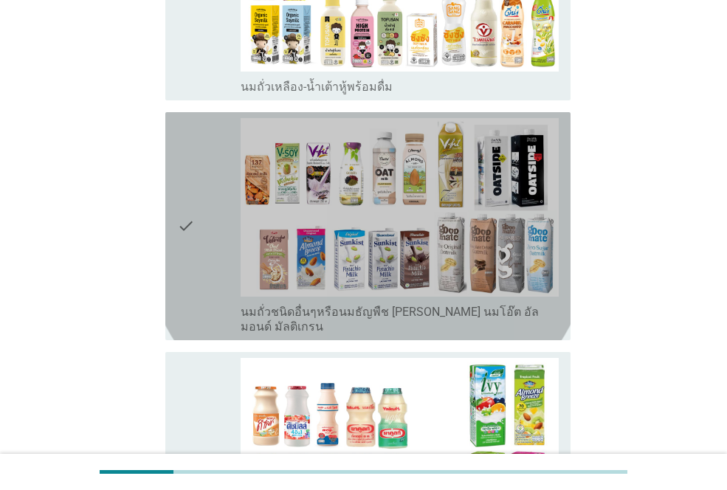
click at [203, 262] on div "check" at bounding box center [208, 226] width 63 height 216
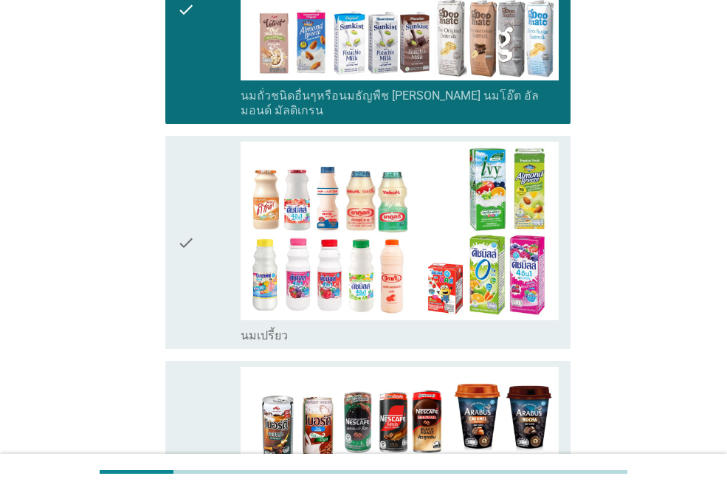
scroll to position [812, 0]
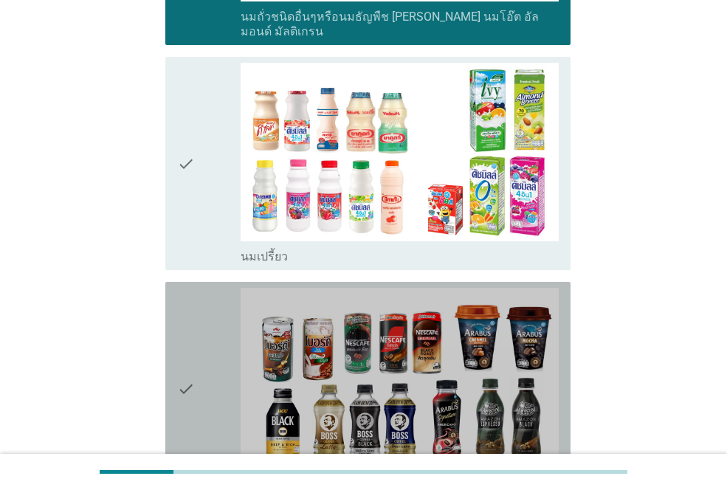
click at [197, 366] on div "check" at bounding box center [208, 388] width 63 height 201
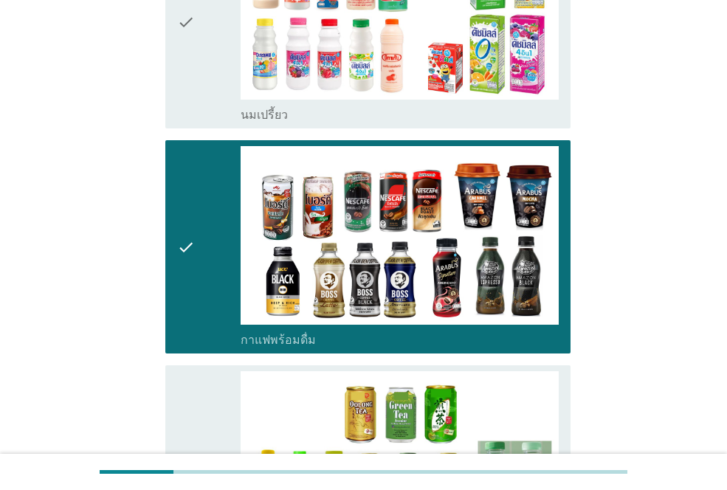
scroll to position [959, 0]
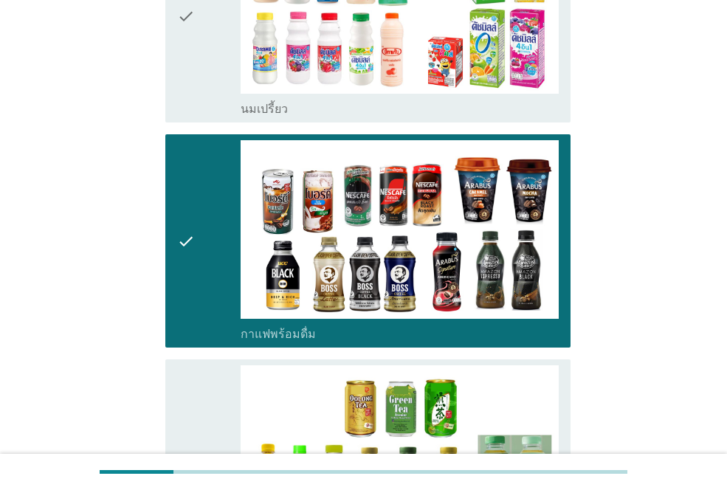
click at [196, 79] on div "check" at bounding box center [208, 15] width 63 height 201
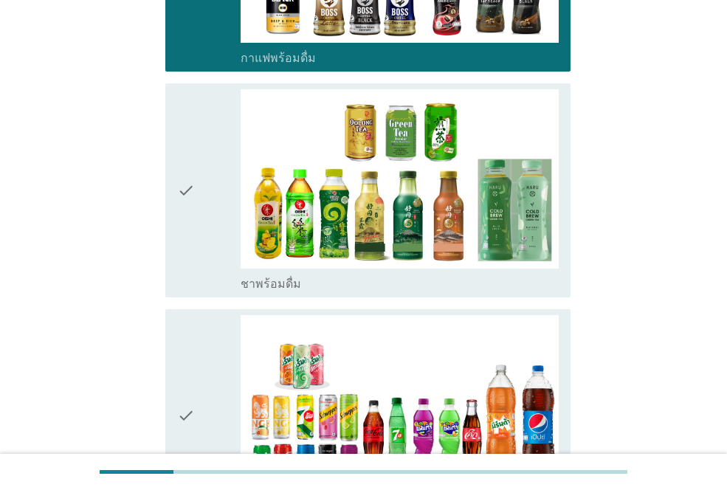
scroll to position [1254, 0]
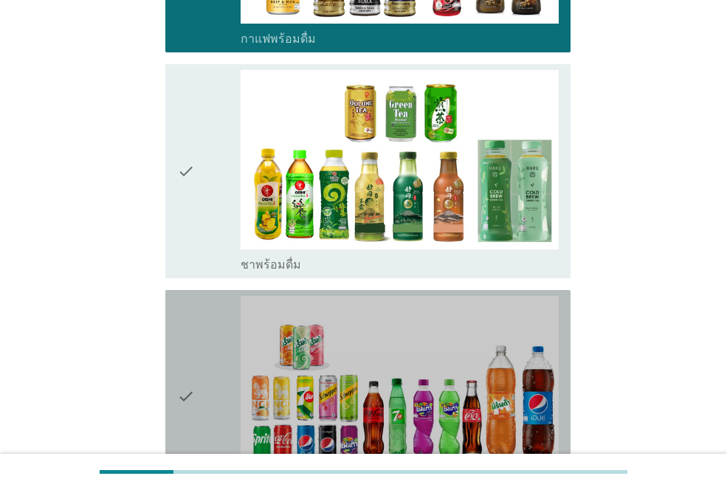
click at [199, 387] on div "check" at bounding box center [208, 396] width 63 height 201
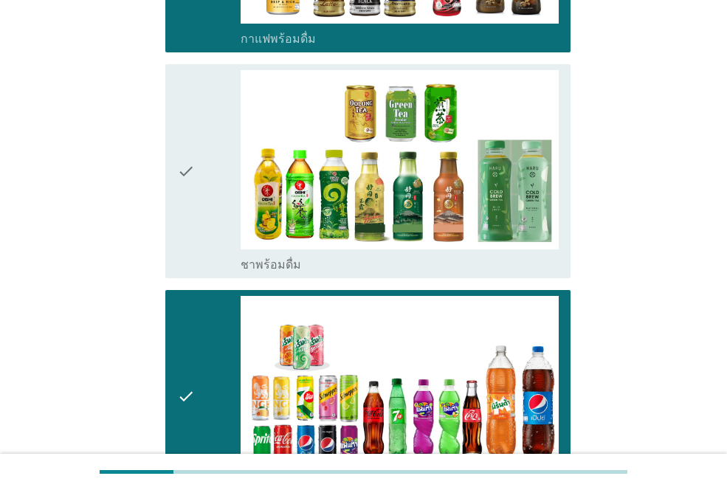
click at [199, 204] on div "check" at bounding box center [208, 170] width 63 height 201
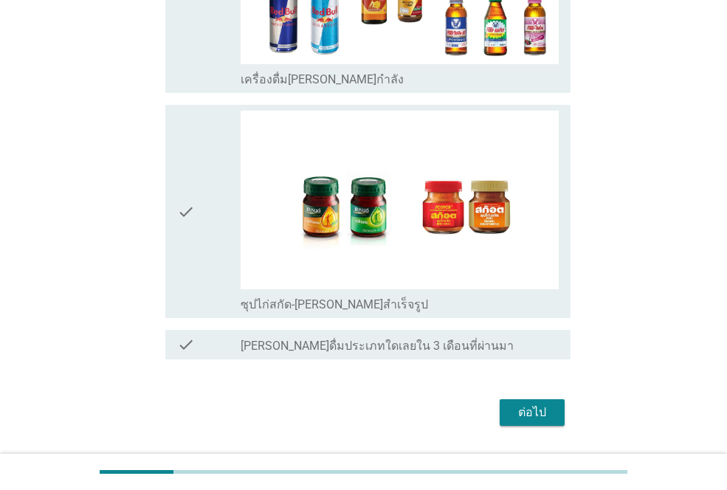
scroll to position [2142, 0]
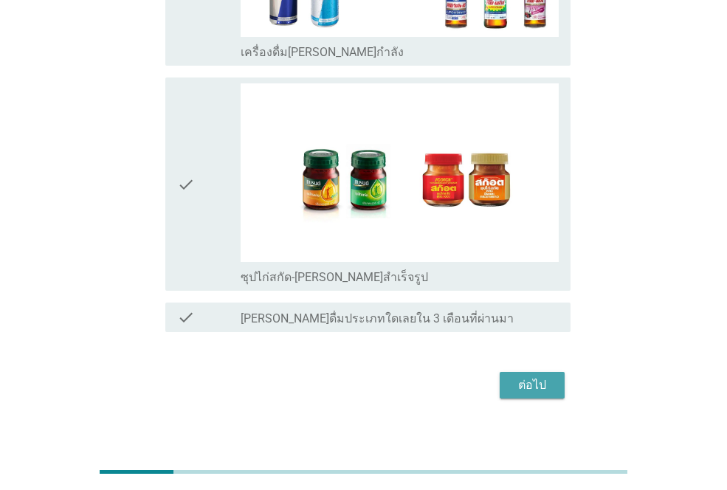
click at [519, 381] on button "ต่อไป" at bounding box center [531, 385] width 65 height 27
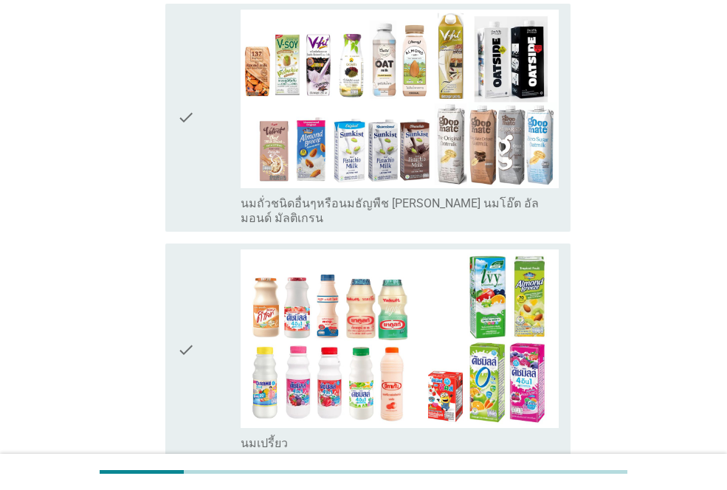
scroll to position [221, 0]
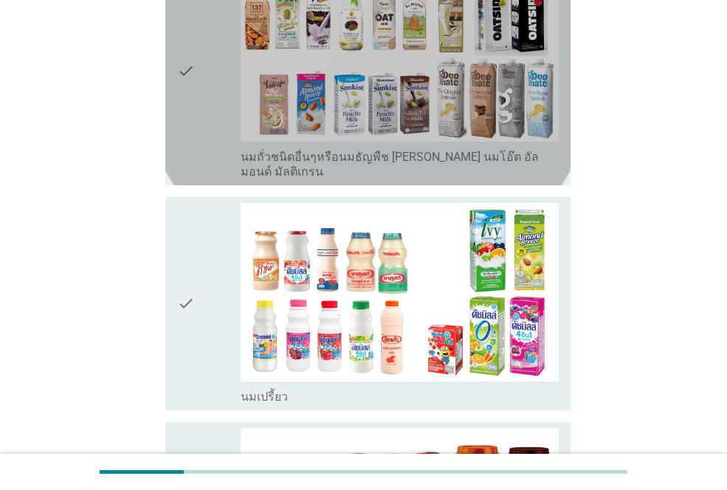
click at [194, 127] on icon "check" at bounding box center [186, 71] width 18 height 216
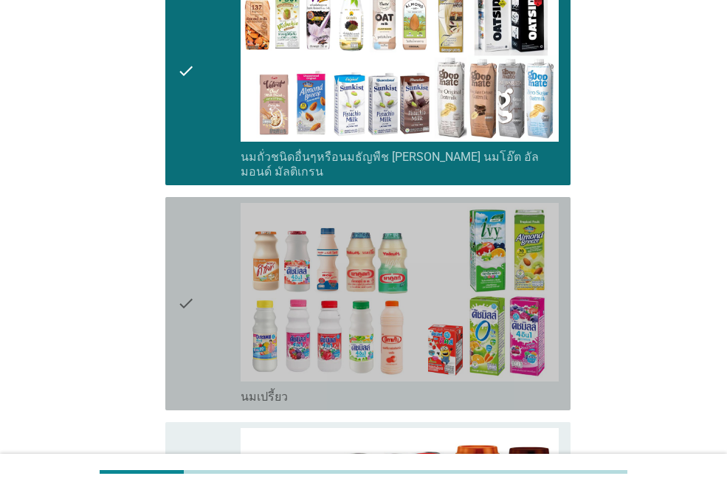
click at [167, 281] on div "check check_box นมเปรี้ยว" at bounding box center [367, 303] width 405 height 213
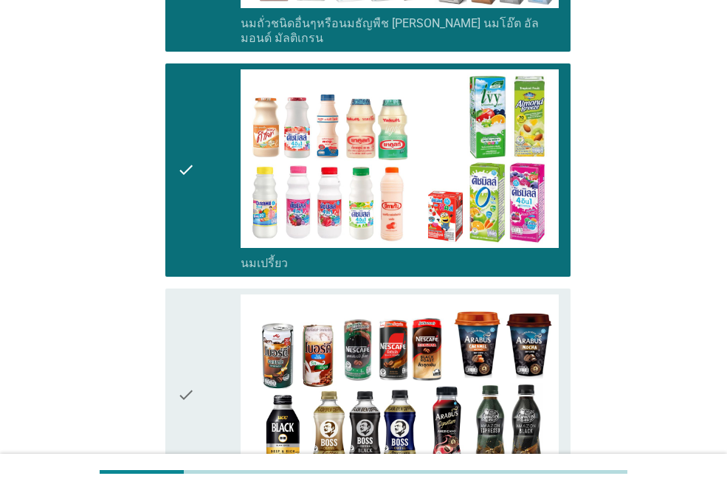
scroll to position [443, 0]
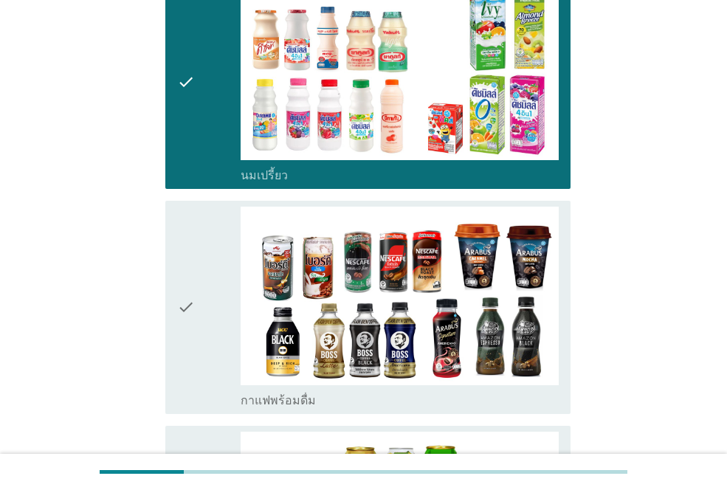
click at [180, 297] on icon "check" at bounding box center [186, 307] width 18 height 201
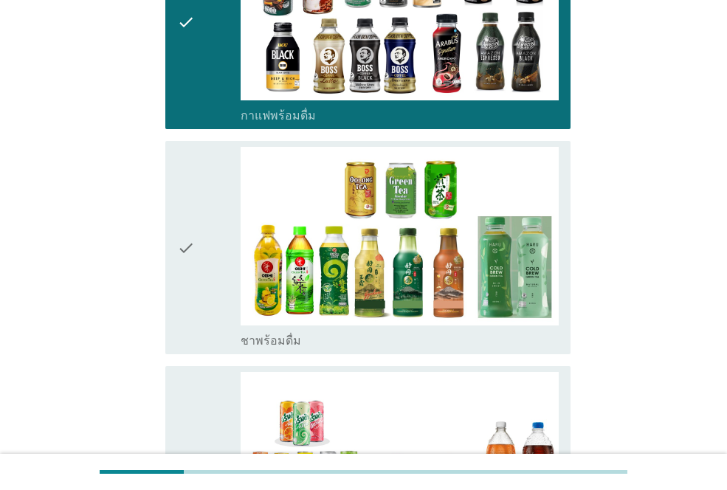
scroll to position [738, 0]
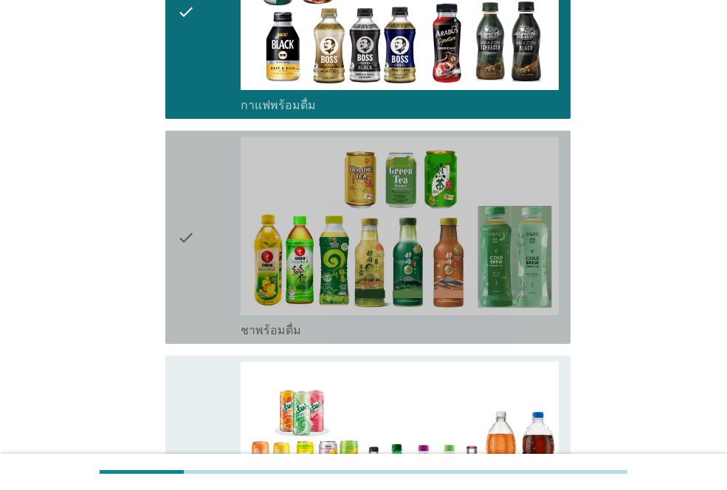
click at [192, 266] on icon "check" at bounding box center [186, 236] width 18 height 201
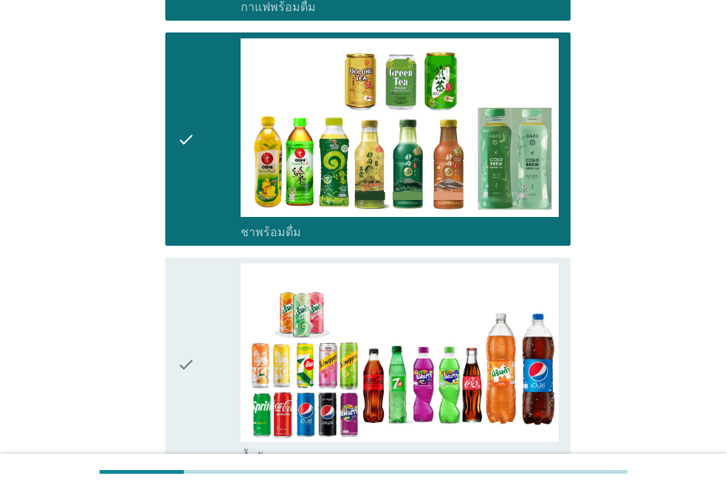
scroll to position [959, 0]
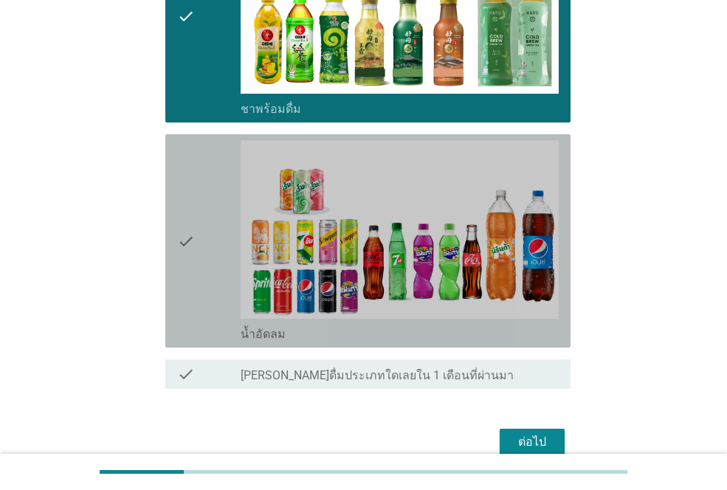
click at [202, 276] on div "check" at bounding box center [208, 240] width 63 height 201
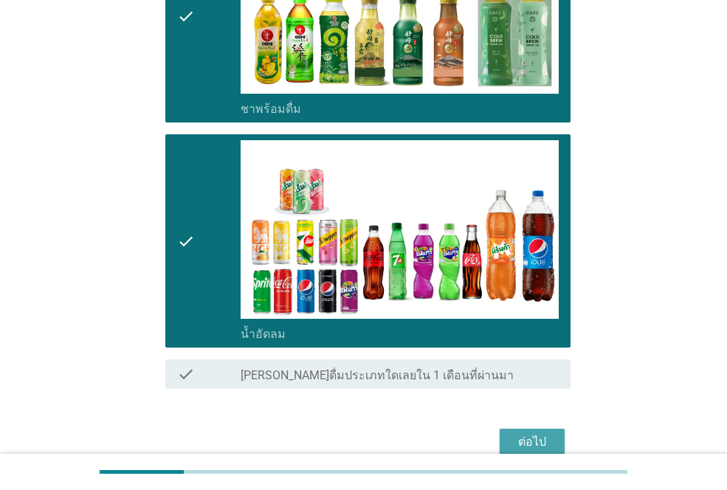
click at [522, 433] on div "ต่อไป" at bounding box center [531, 442] width 41 height 18
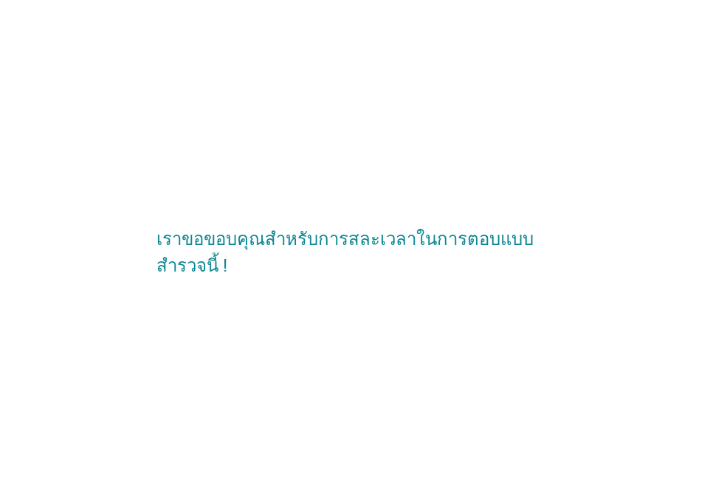
scroll to position [0, 0]
